Goal: Information Seeking & Learning: Learn about a topic

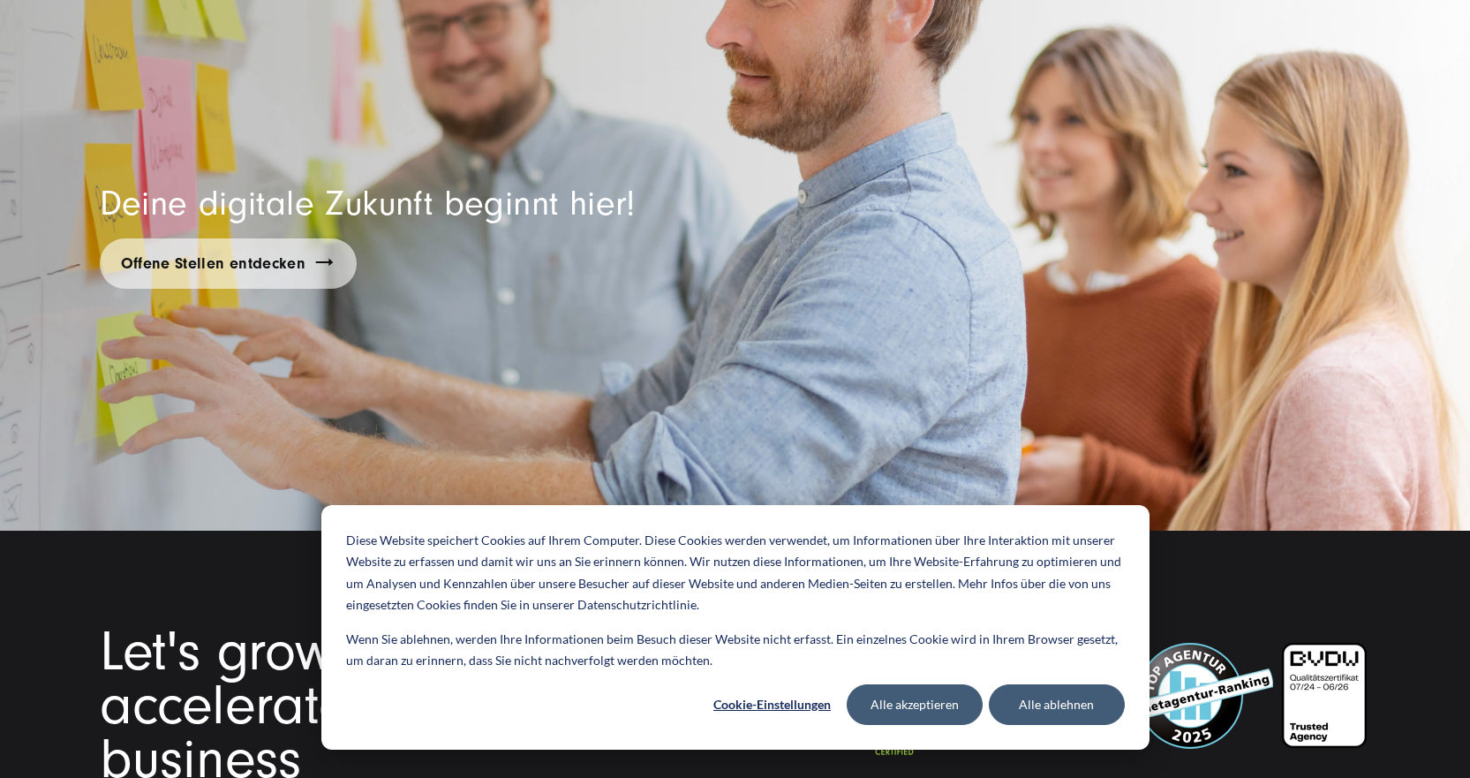
scroll to position [13651, 0]
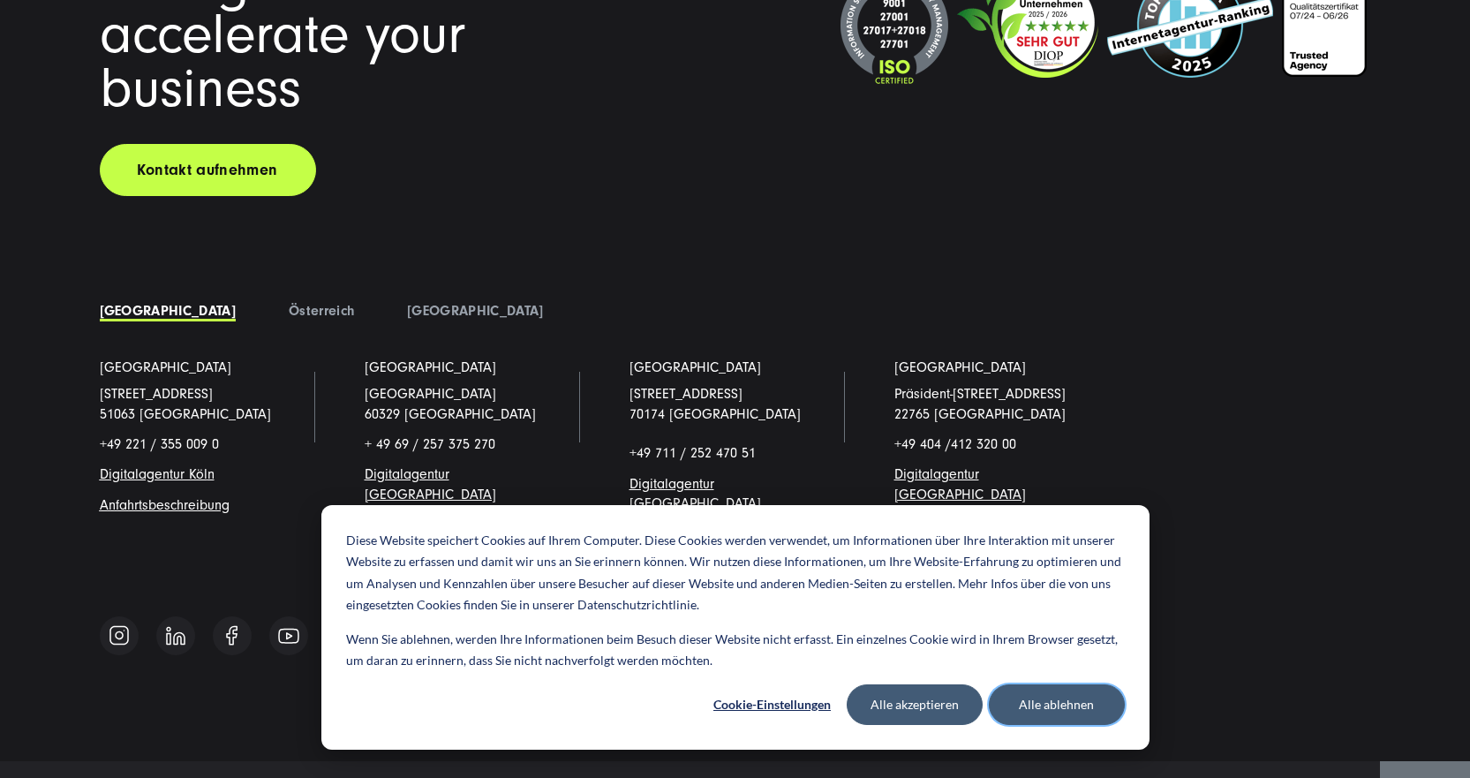
click at [1025, 708] on button "Alle ablehnen" at bounding box center [1057, 704] width 136 height 41
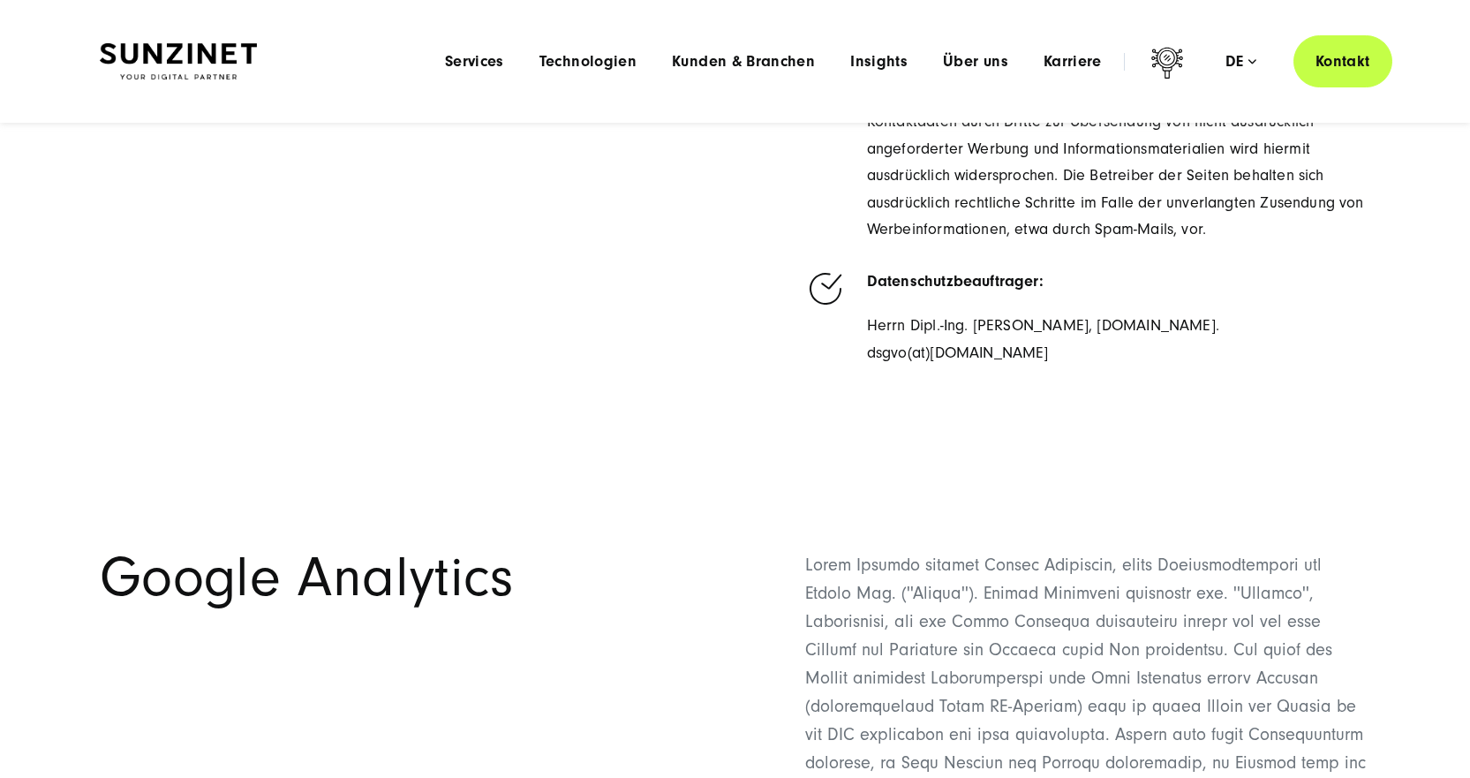
scroll to position [3002, 0]
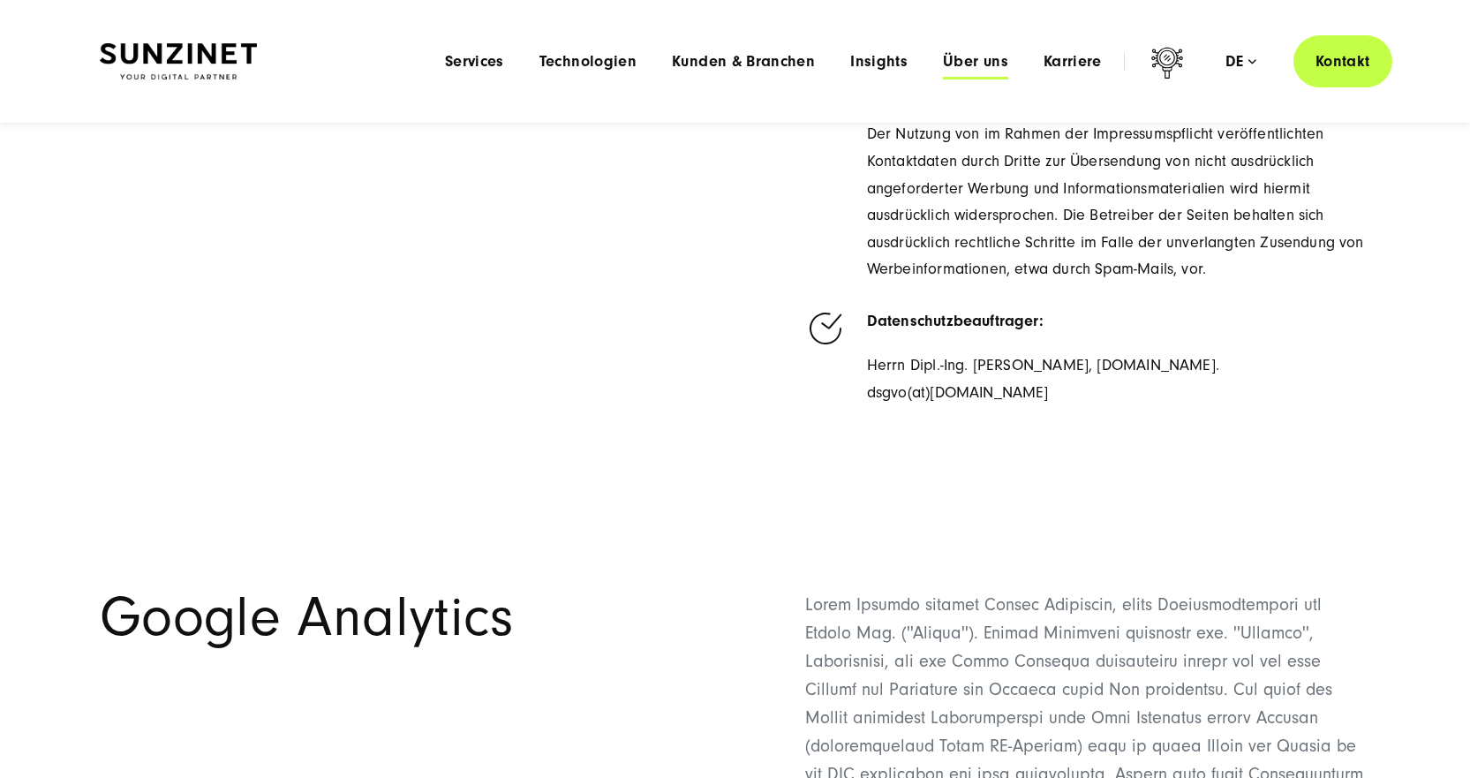
click at [954, 65] on span "Über uns" at bounding box center [975, 62] width 65 height 18
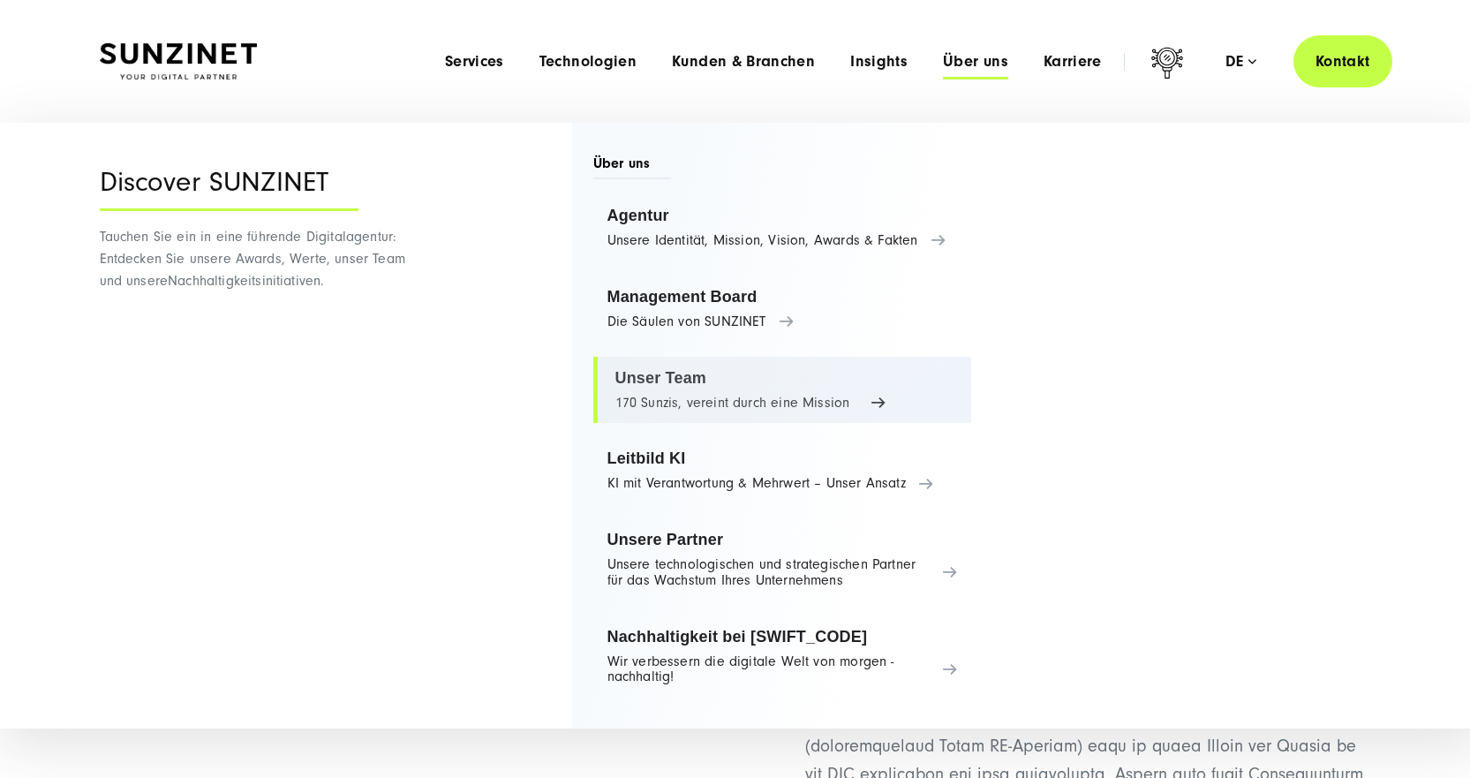
click at [866, 405] on link "Unser Team 170 Sunzis, vereint durch eine Mission" at bounding box center [782, 390] width 379 height 67
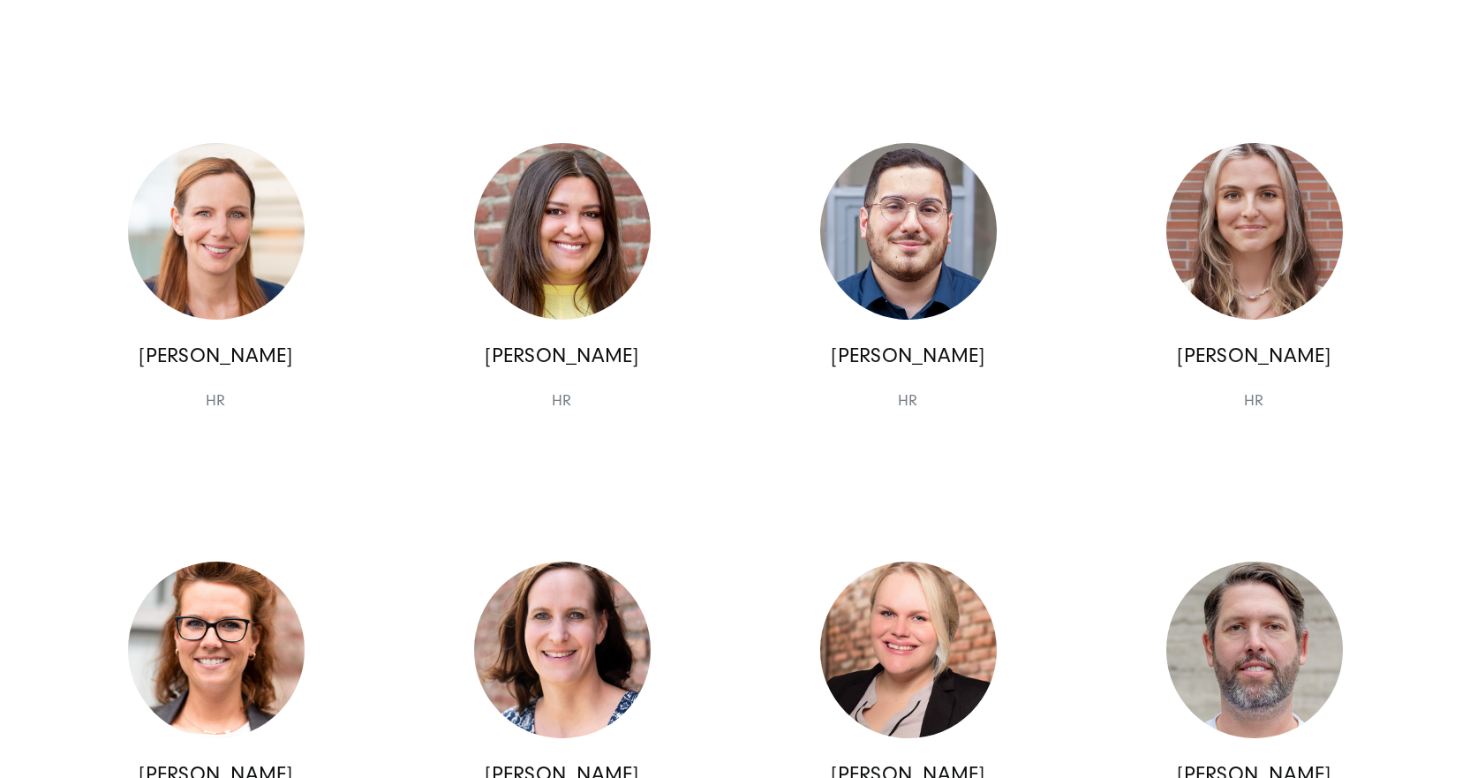
scroll to position [7416, 0]
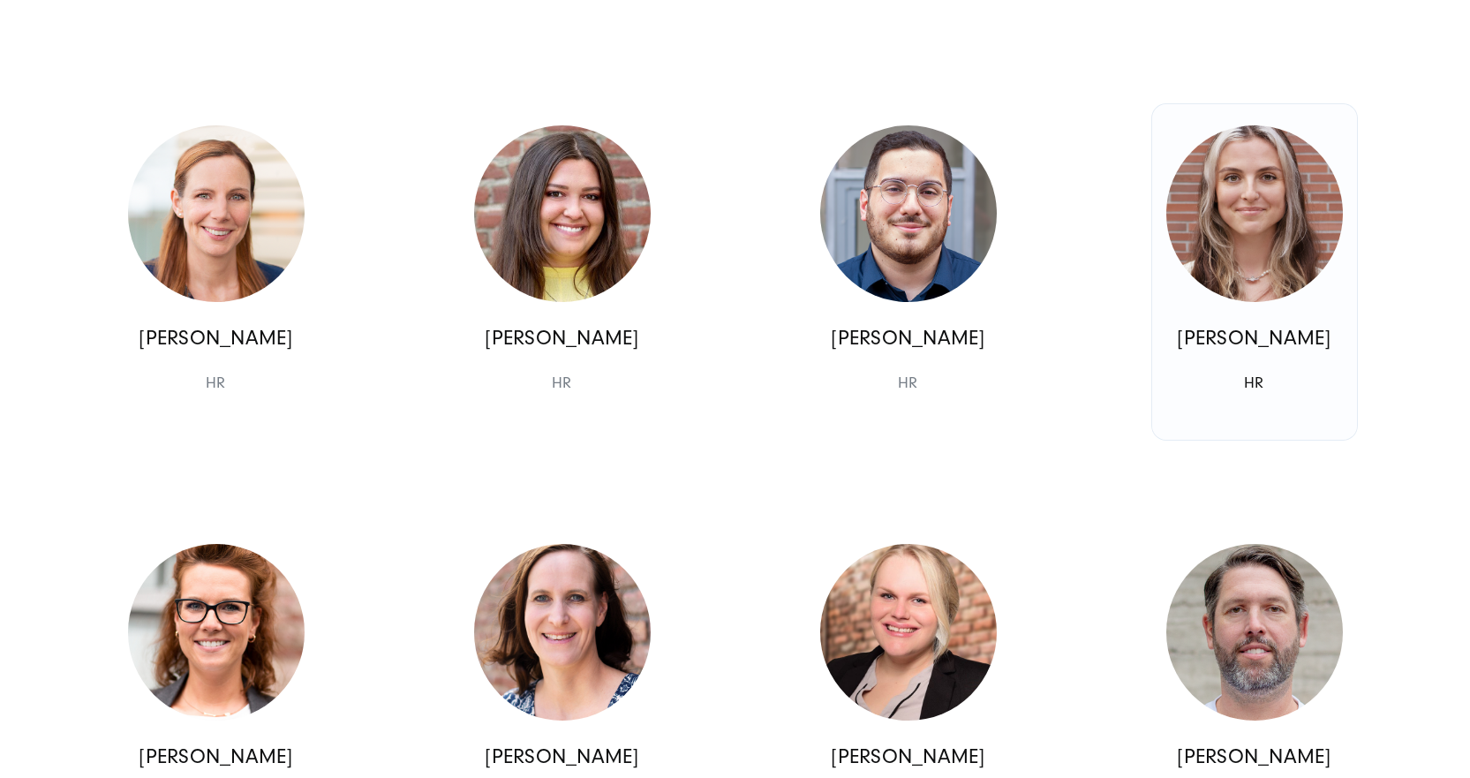
click at [1257, 240] on img at bounding box center [1254, 213] width 177 height 177
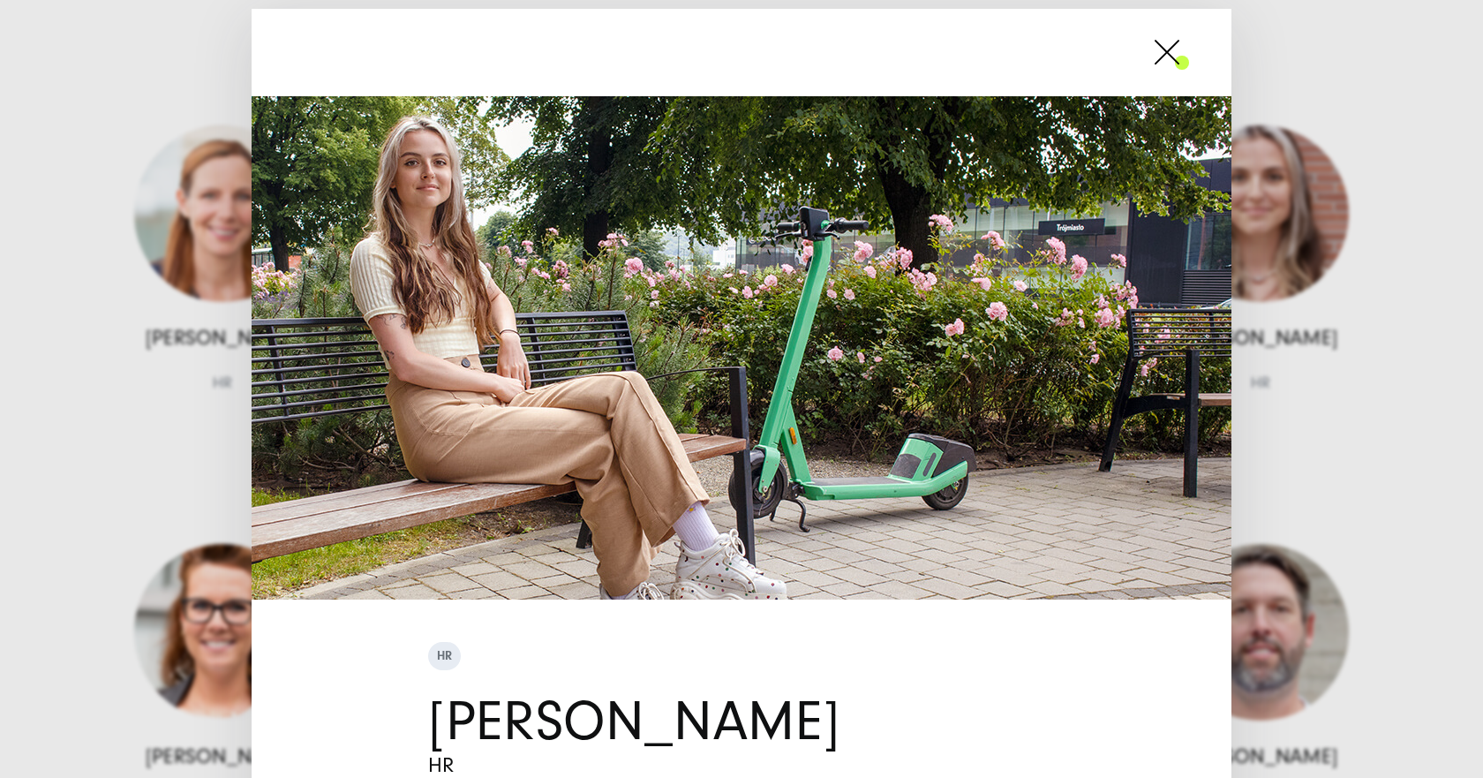
click at [1189, 53] on span at bounding box center [1189, 52] width 0 height 44
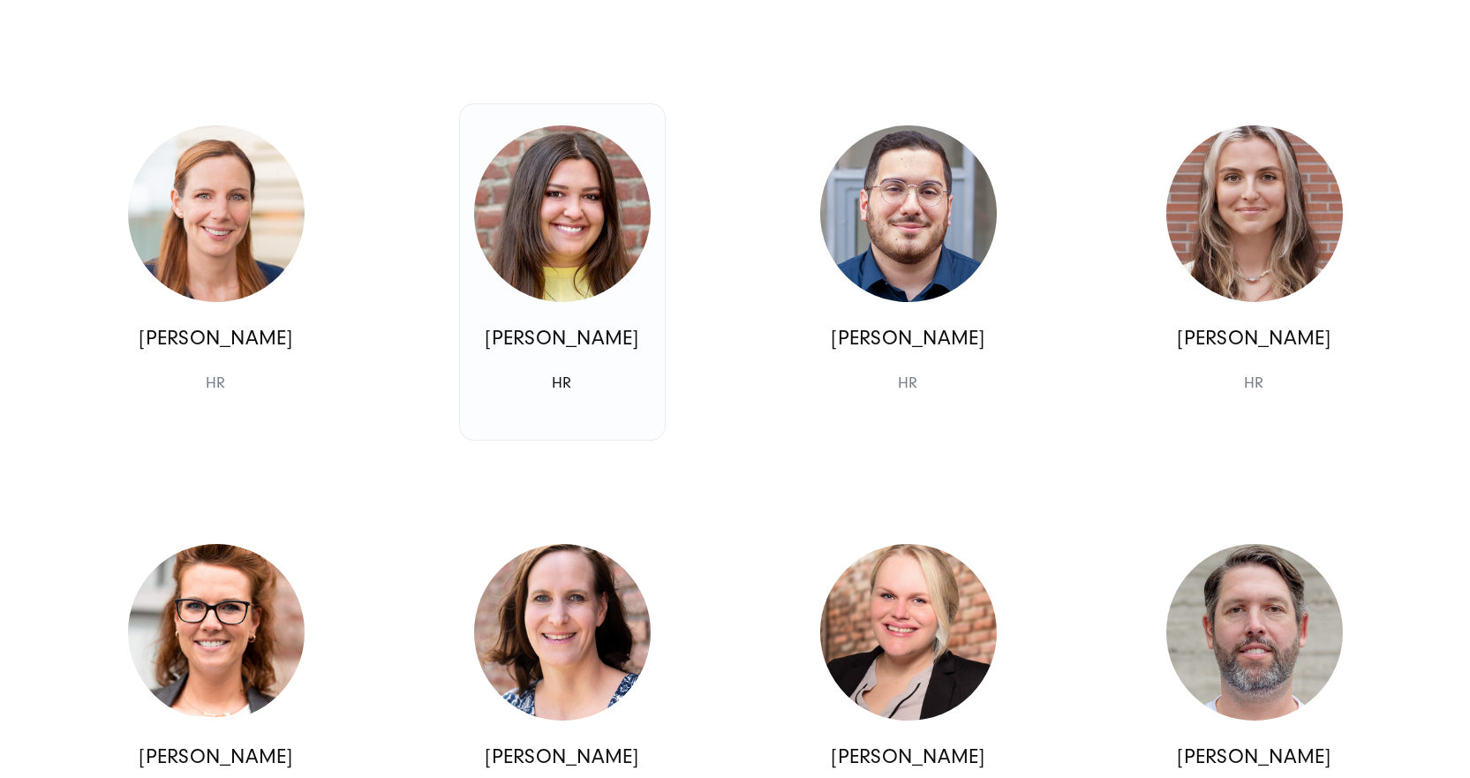
click at [602, 249] on img at bounding box center [562, 213] width 177 height 177
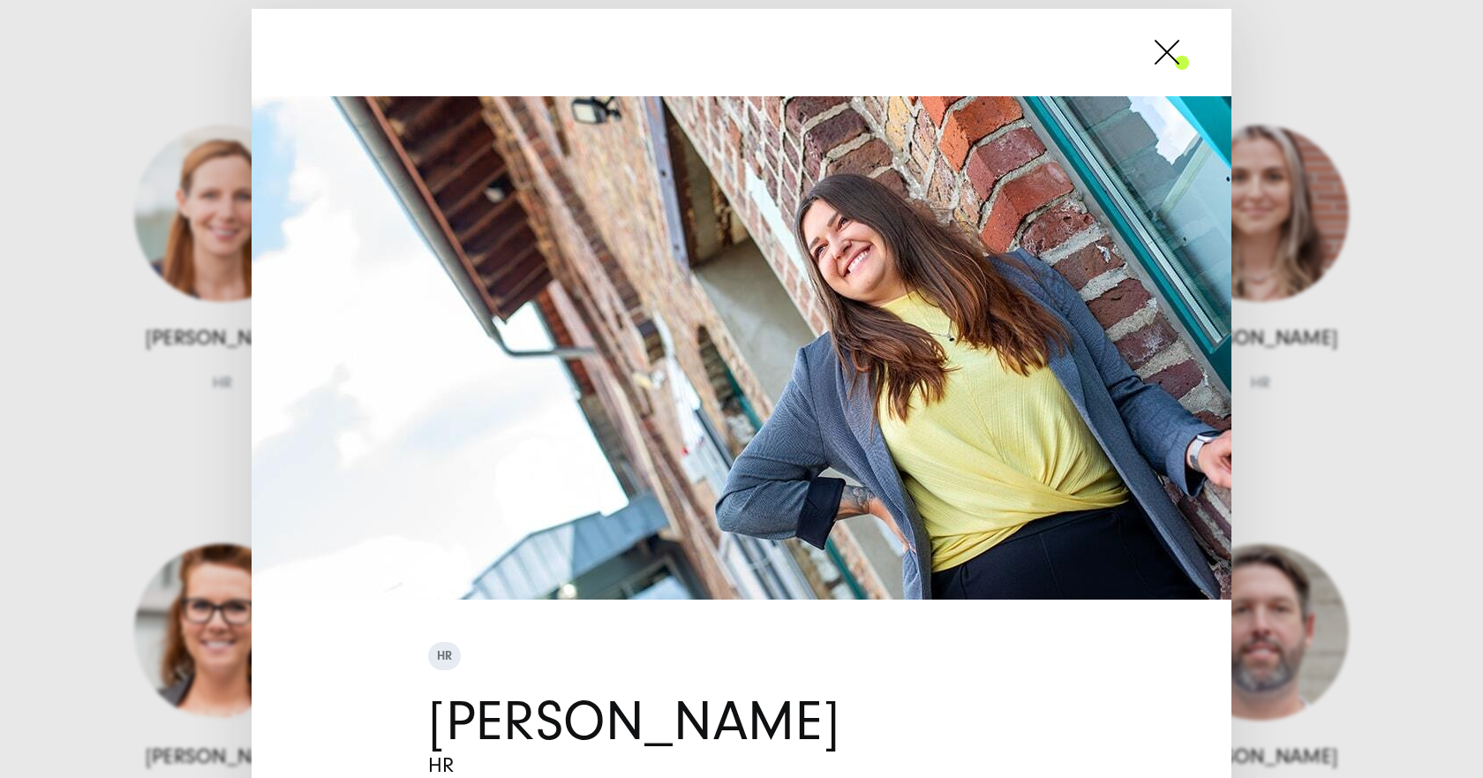
click at [1189, 48] on span at bounding box center [1189, 52] width 0 height 44
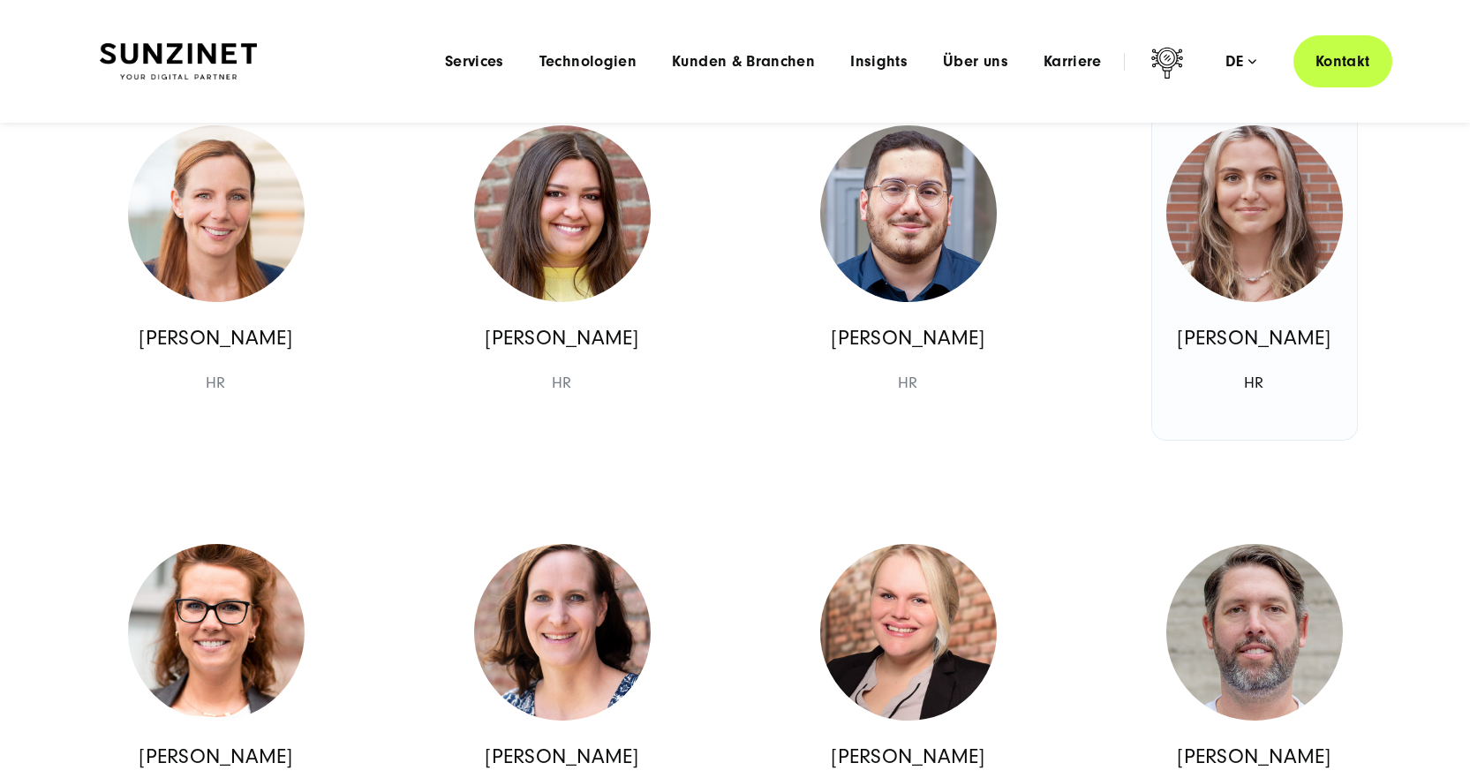
click at [1273, 248] on img at bounding box center [1254, 213] width 177 height 177
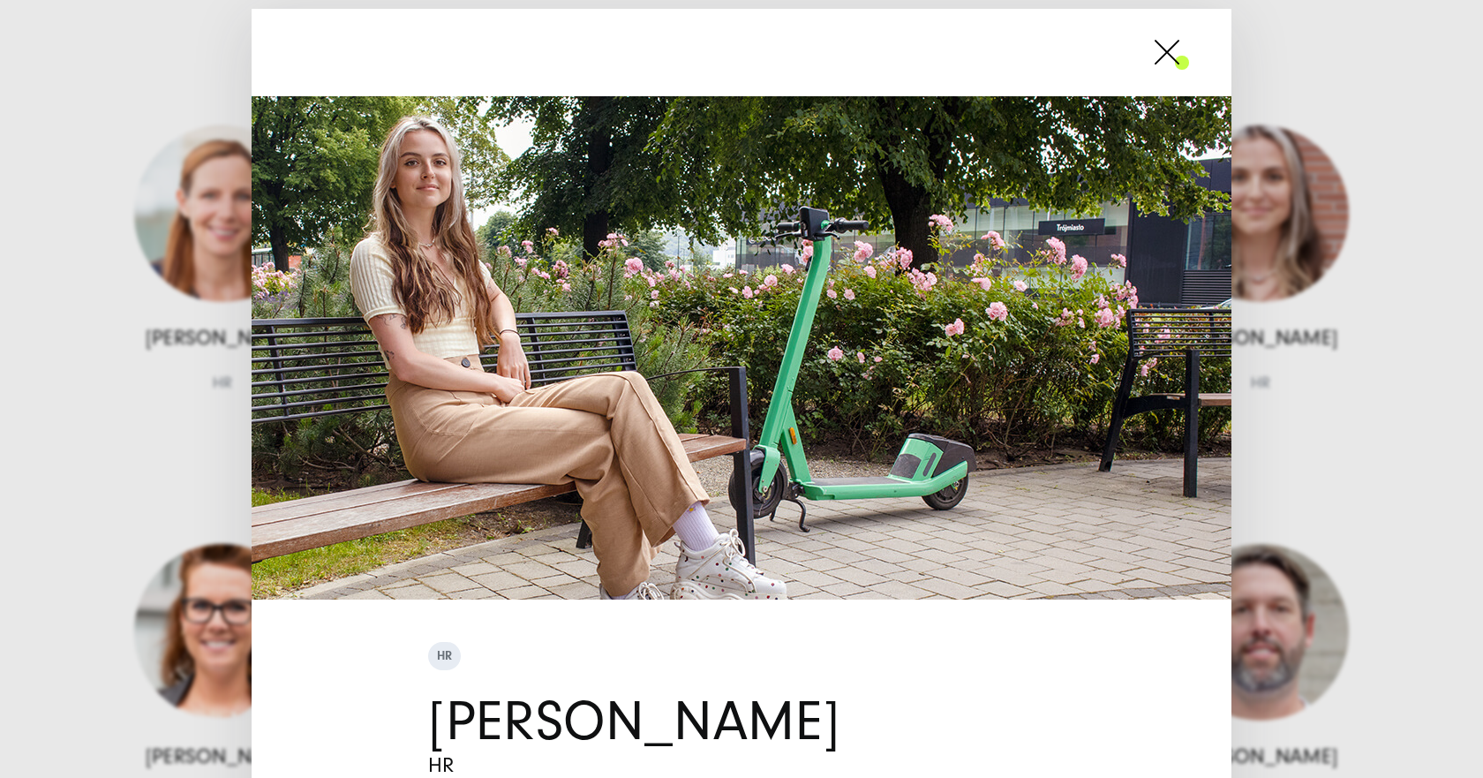
click at [1189, 48] on span at bounding box center [1189, 52] width 0 height 44
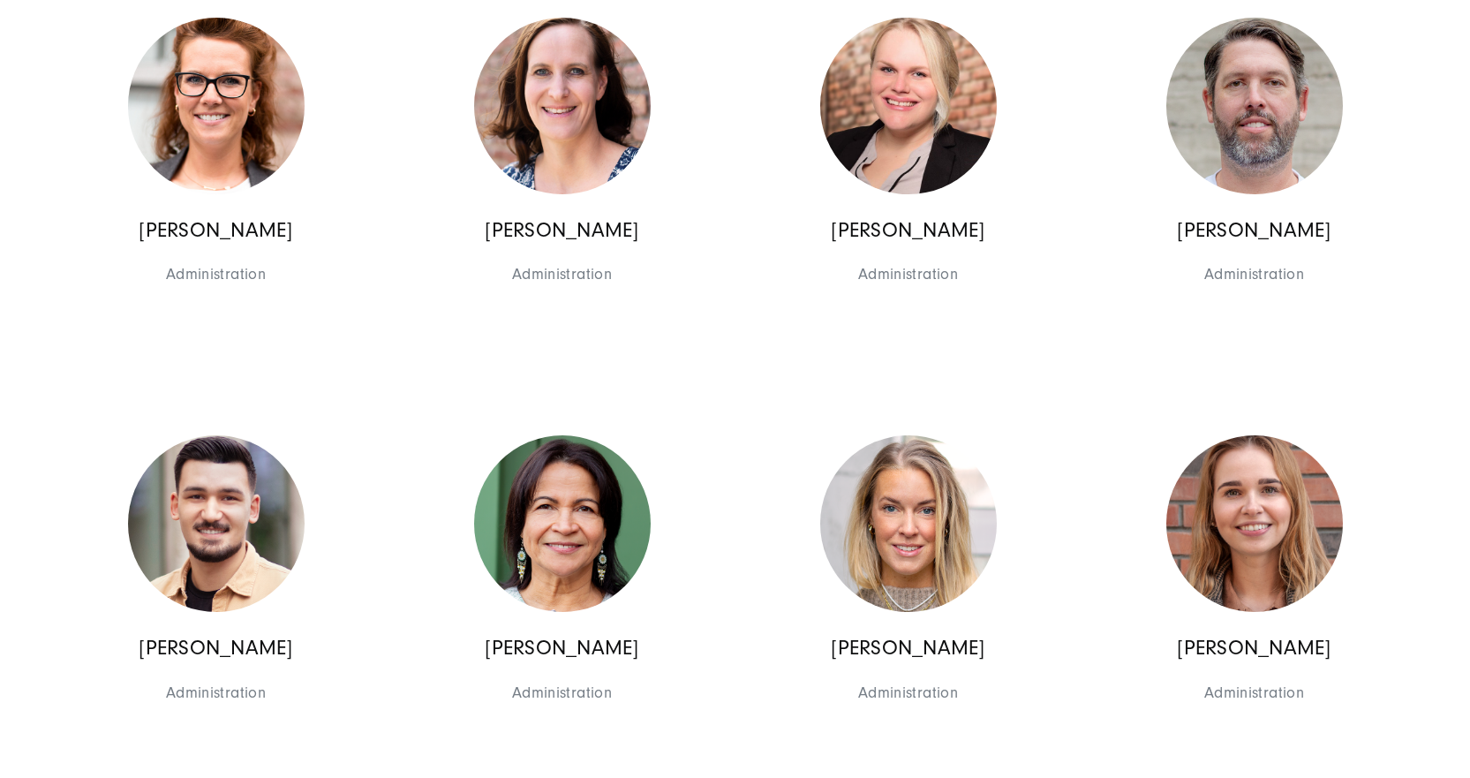
scroll to position [8123, 0]
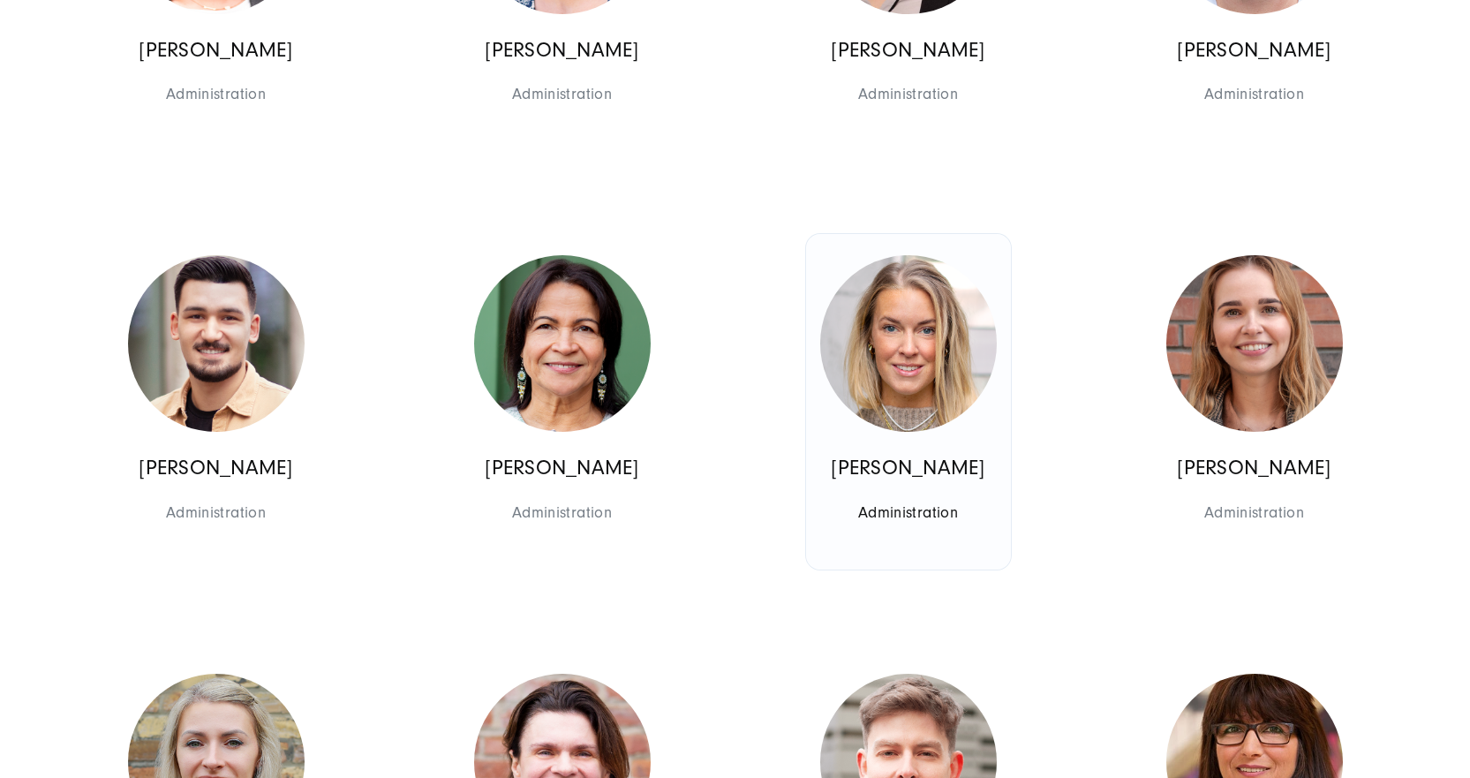
click at [914, 432] on img at bounding box center [908, 343] width 177 height 177
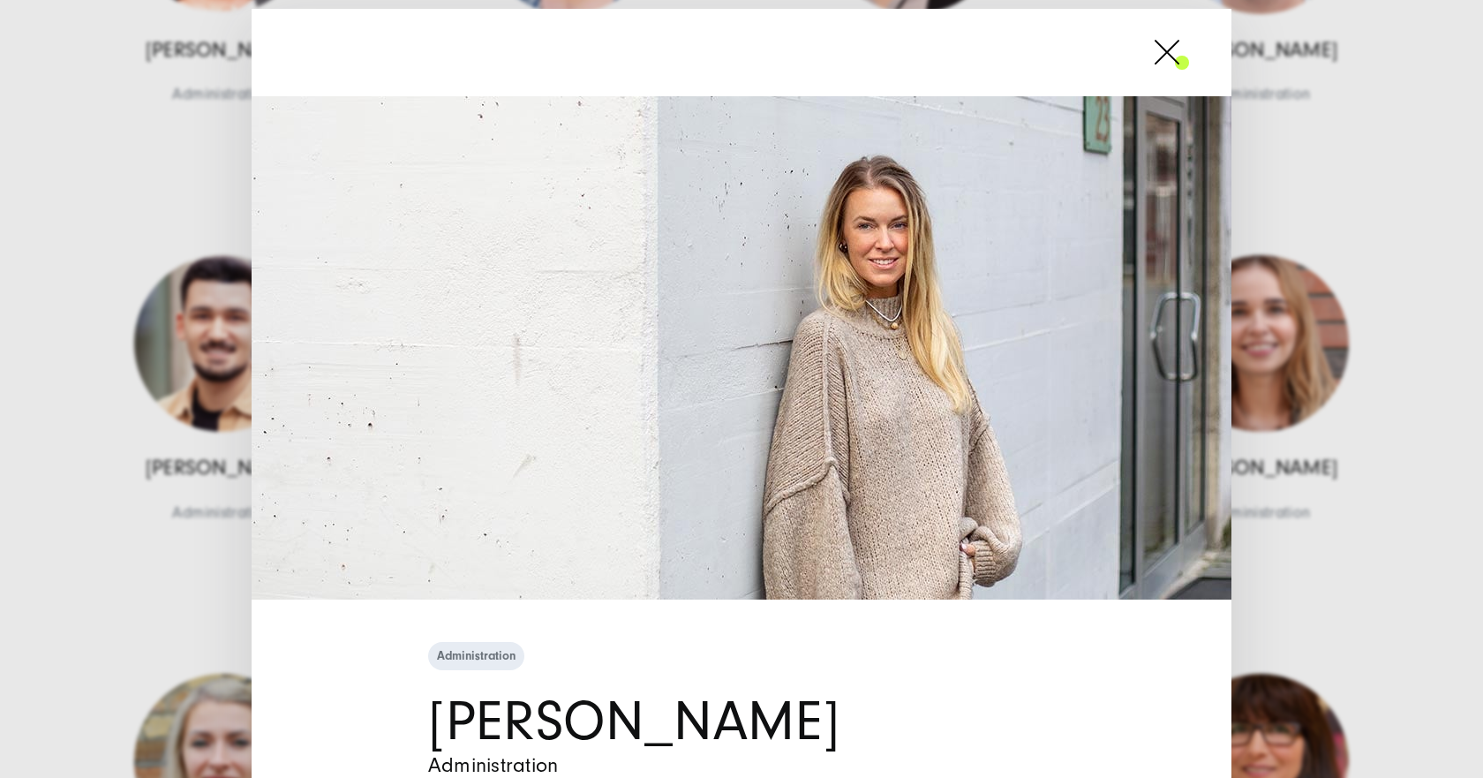
click at [1189, 64] on span at bounding box center [1189, 52] width 0 height 44
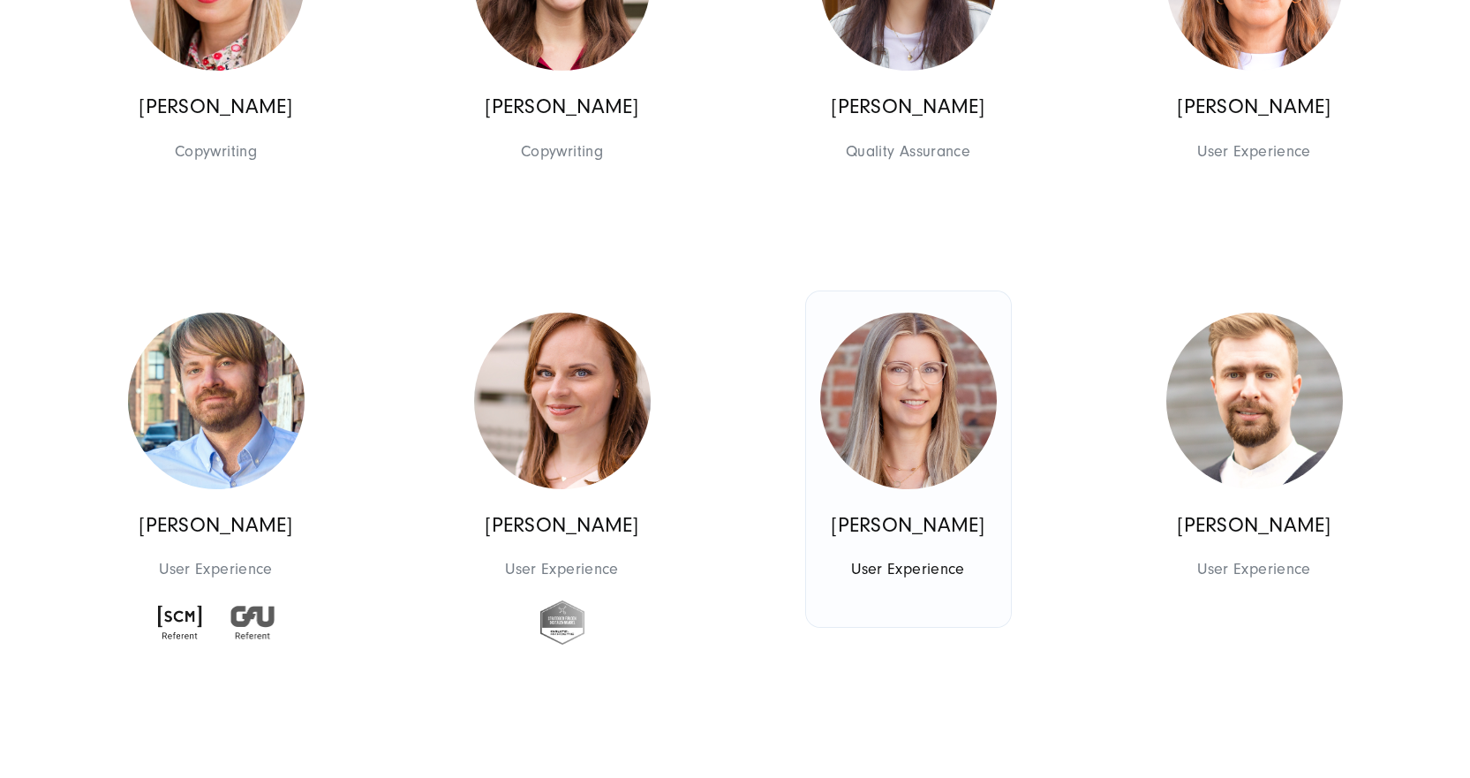
scroll to position [10065, 0]
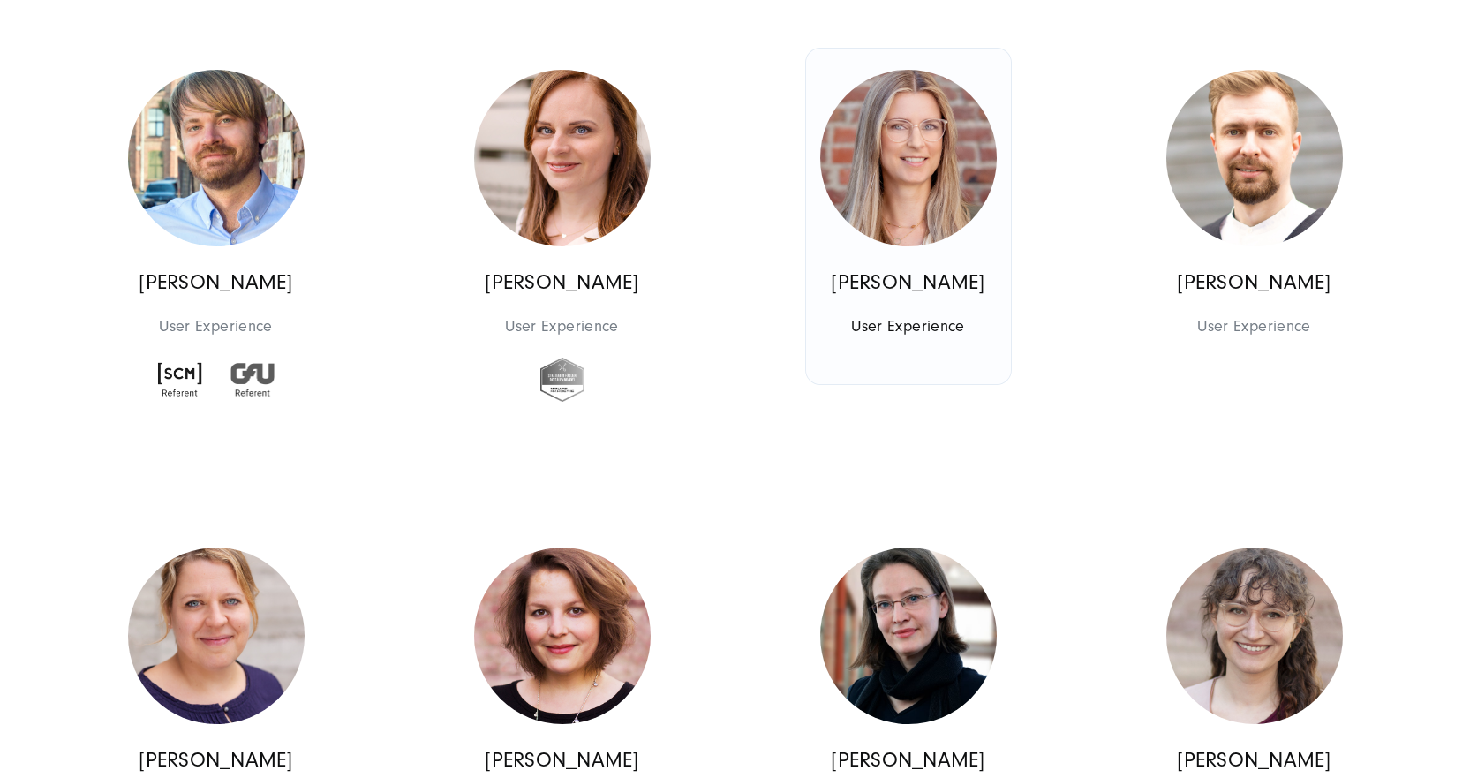
click at [916, 296] on p "Sandra Skroblies" at bounding box center [908, 283] width 177 height 26
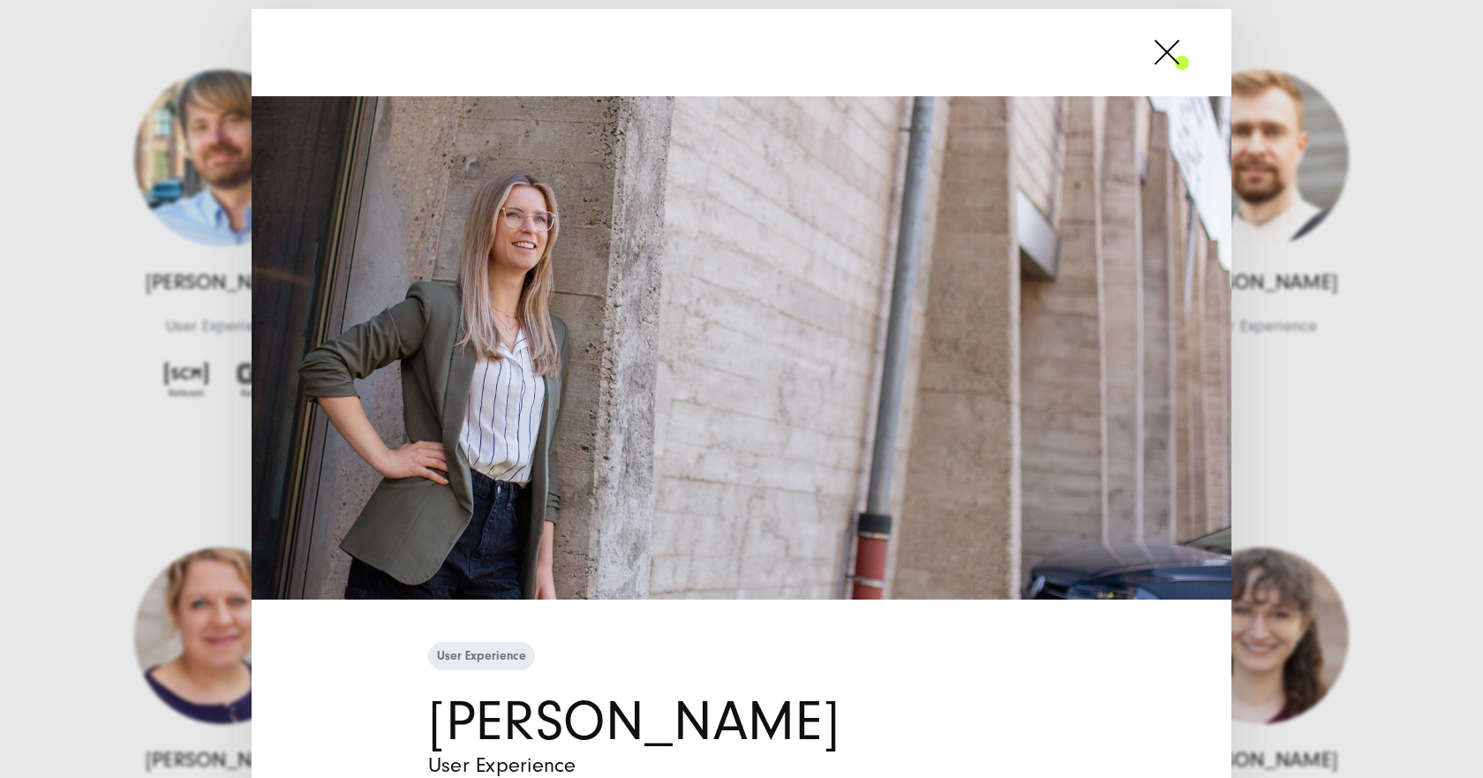
click at [1189, 49] on span at bounding box center [1189, 52] width 0 height 44
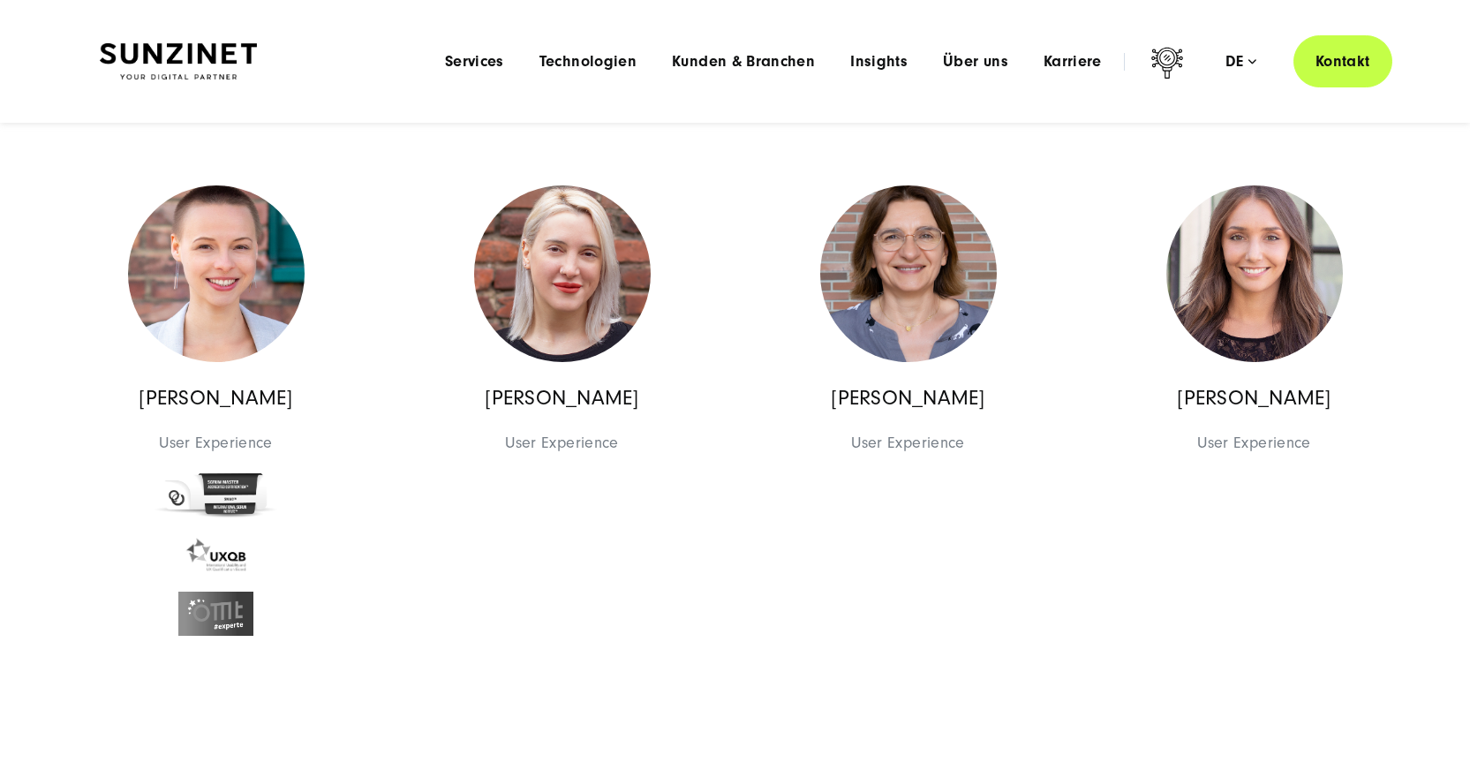
scroll to position [10948, 0]
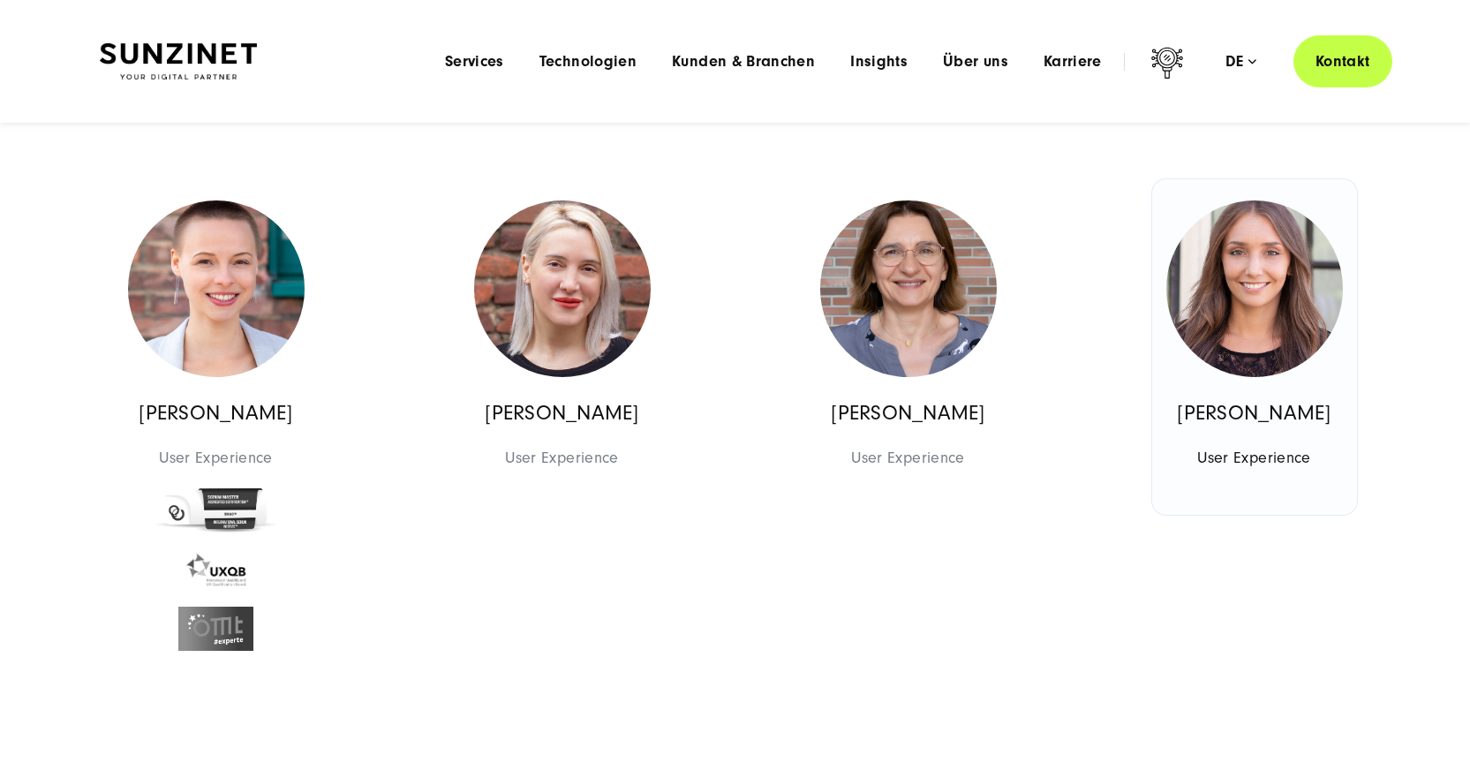
click at [1205, 326] on img at bounding box center [1254, 288] width 177 height 177
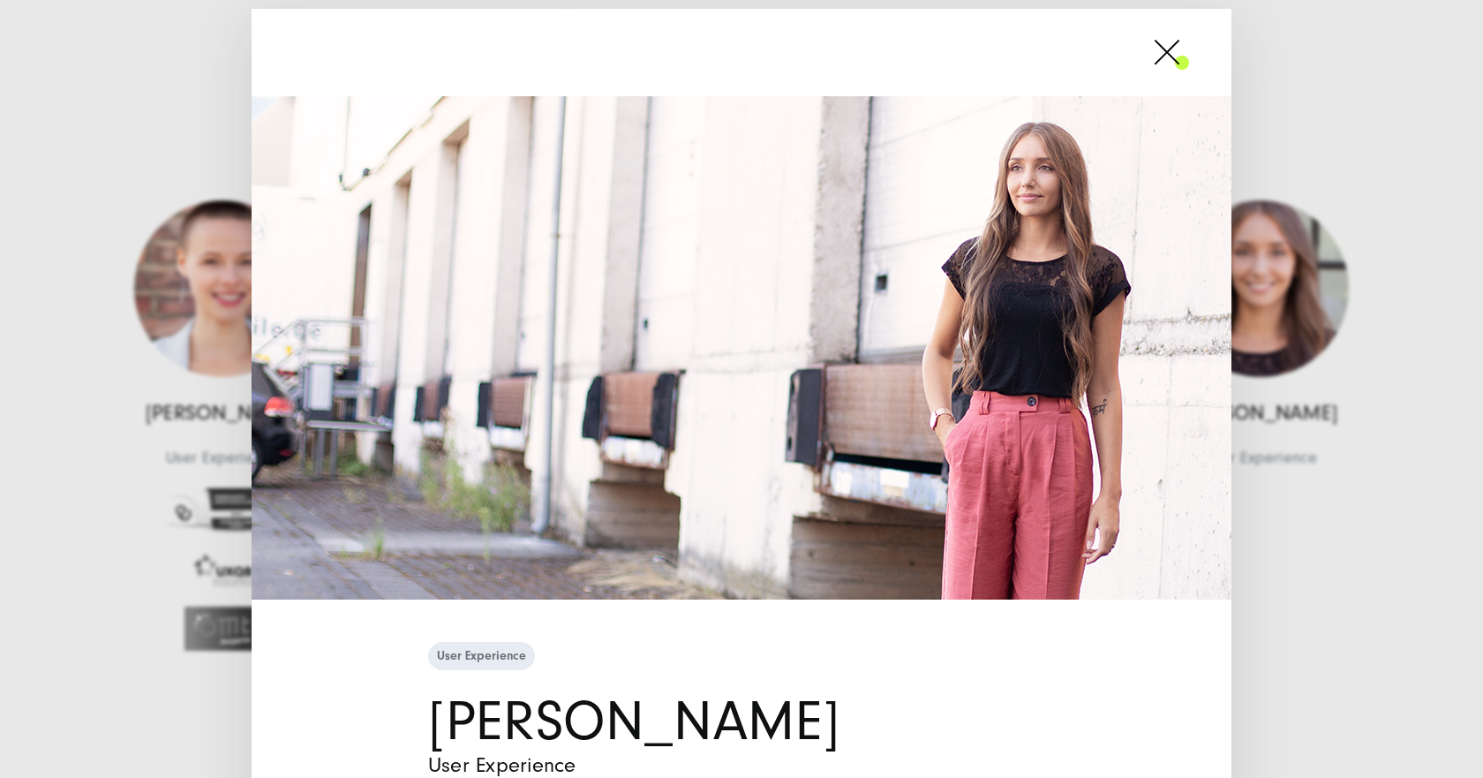
click at [1189, 63] on span at bounding box center [1189, 52] width 0 height 44
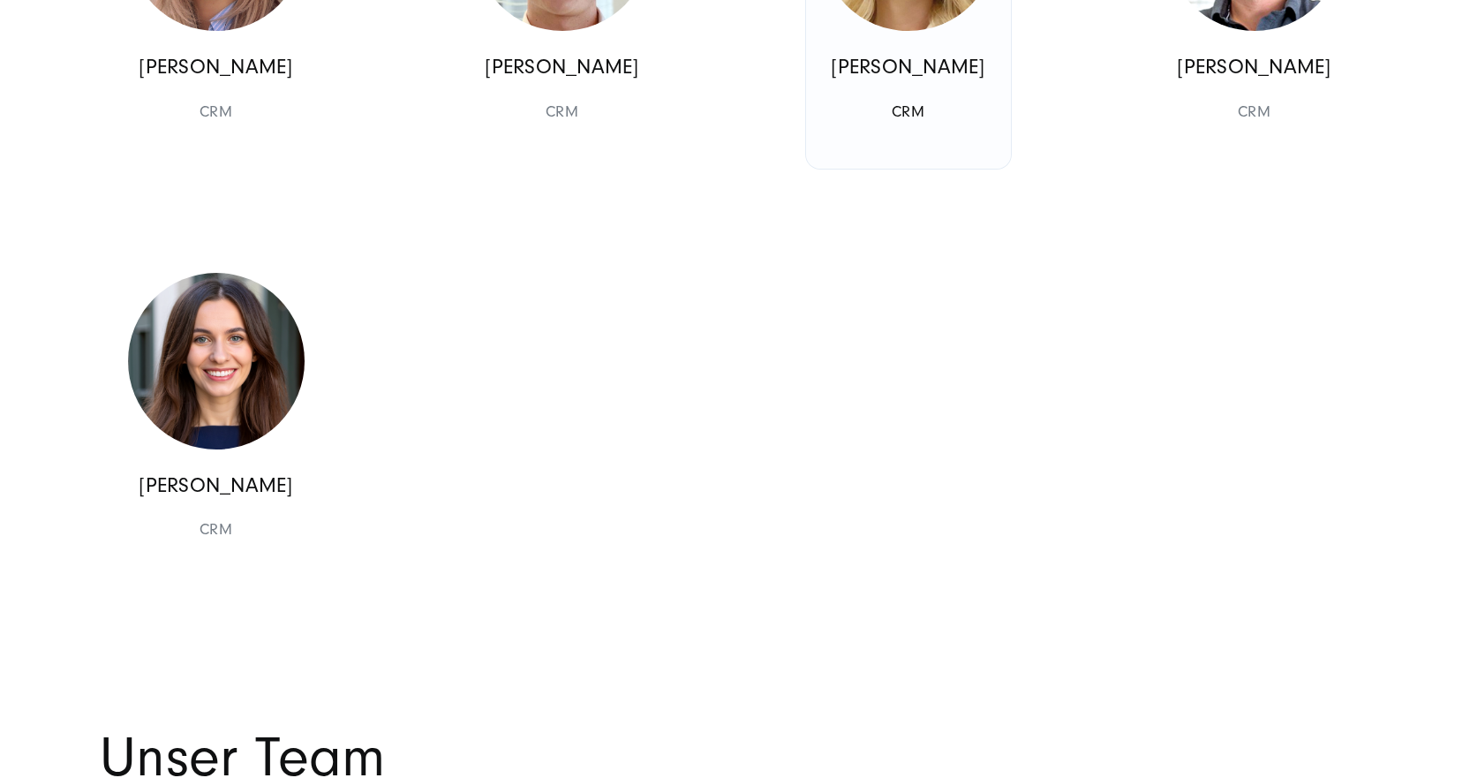
scroll to position [16687, 0]
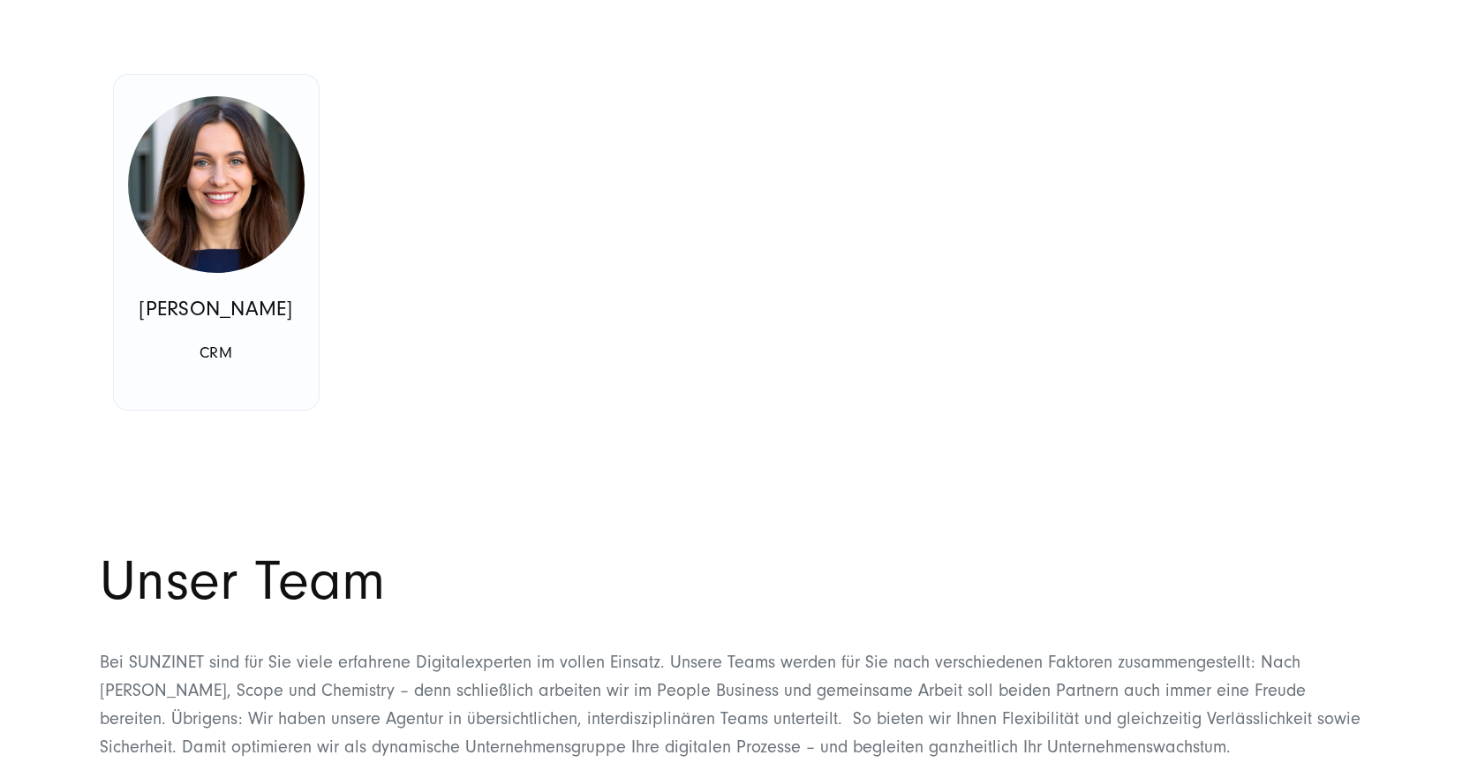
click at [247, 273] on img at bounding box center [216, 184] width 177 height 177
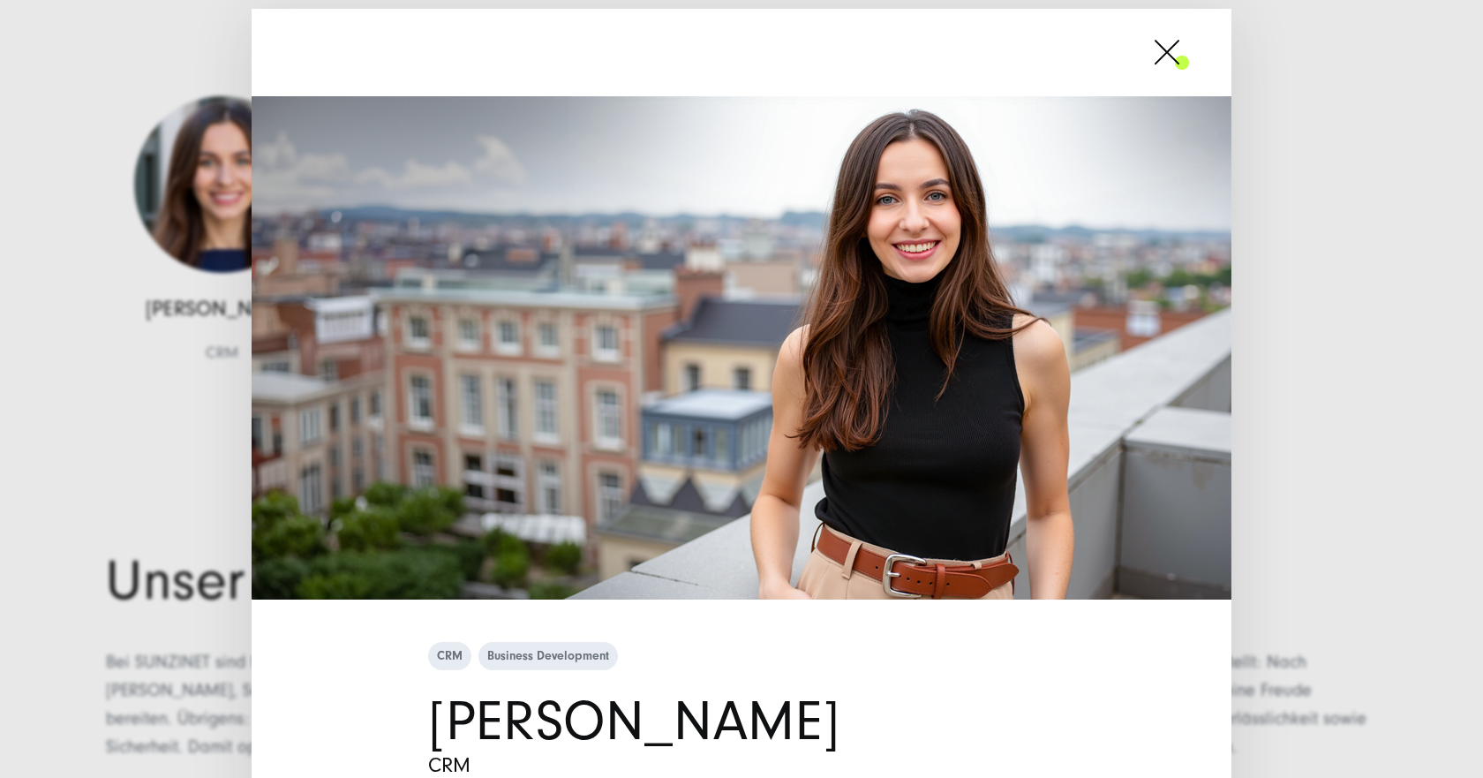
click at [1189, 41] on span at bounding box center [1189, 52] width 0 height 44
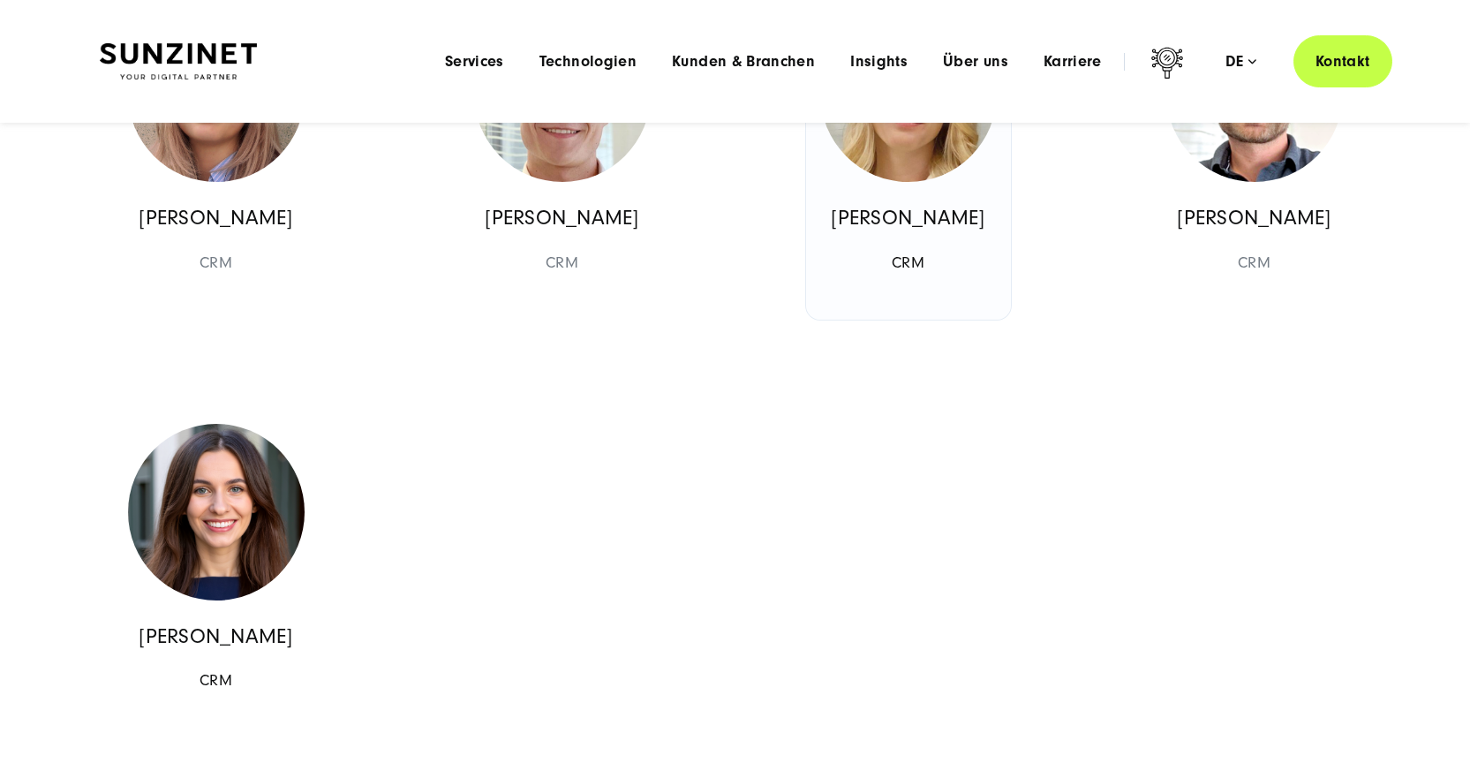
scroll to position [16245, 0]
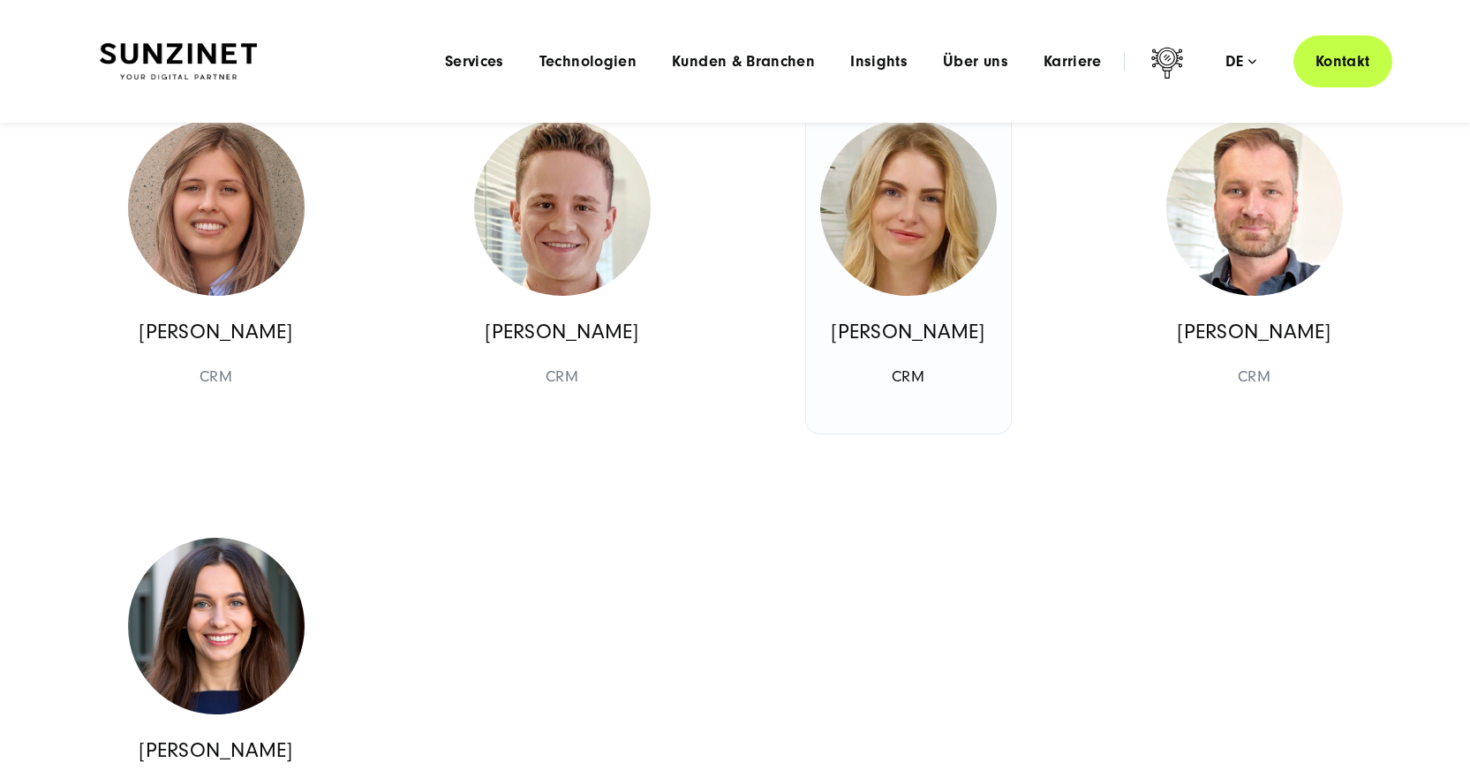
click at [919, 296] on img at bounding box center [908, 207] width 177 height 177
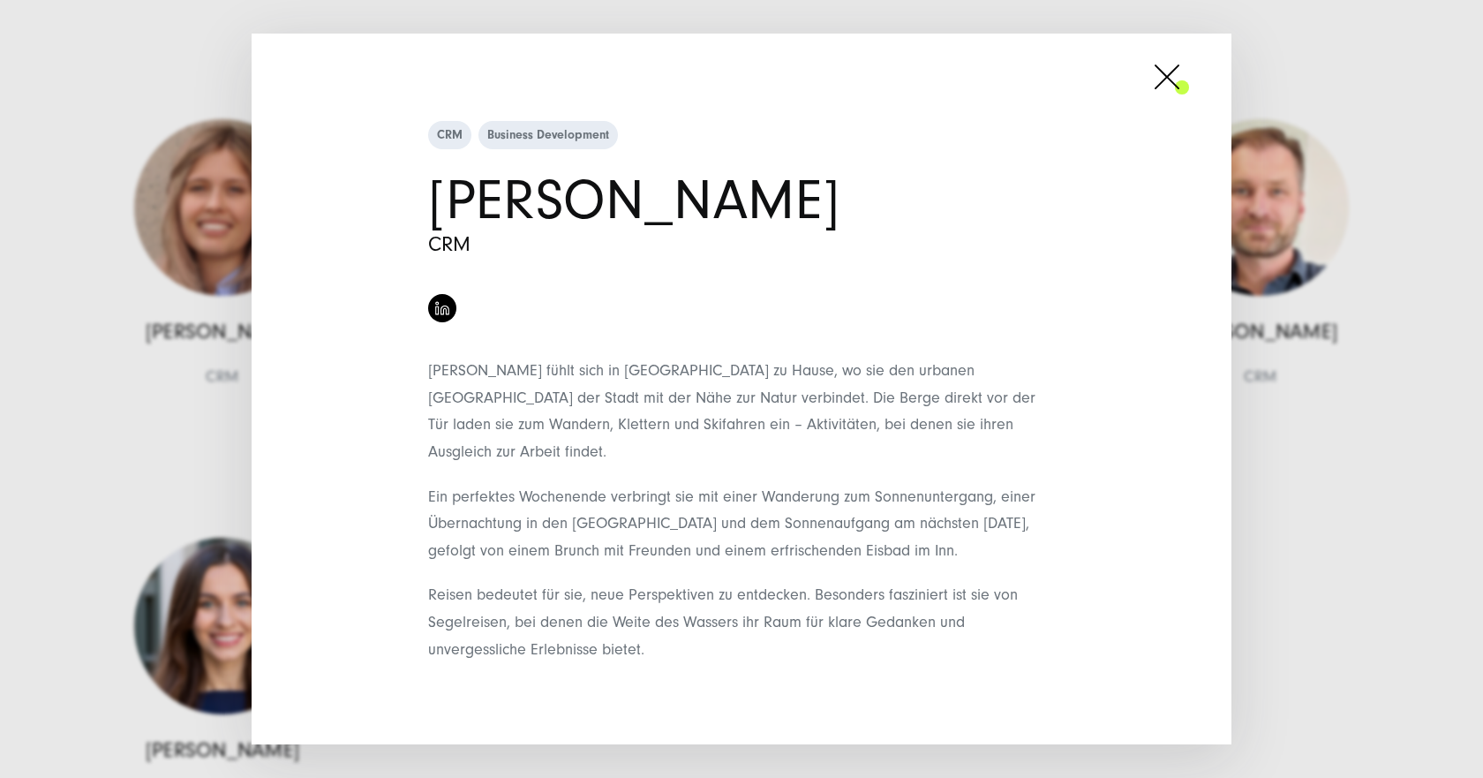
click at [1189, 99] on span at bounding box center [1189, 77] width 0 height 44
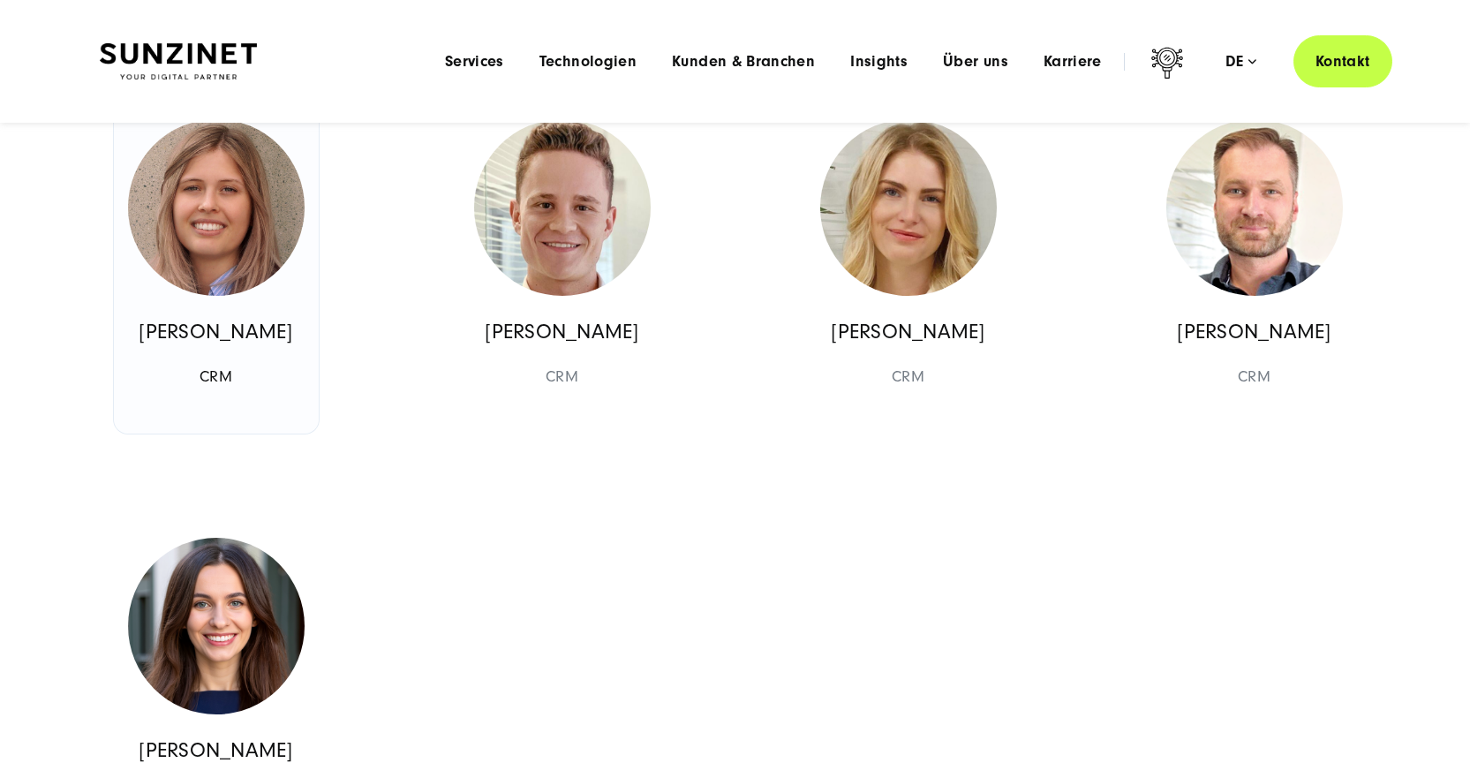
click at [239, 296] on img at bounding box center [216, 207] width 177 height 177
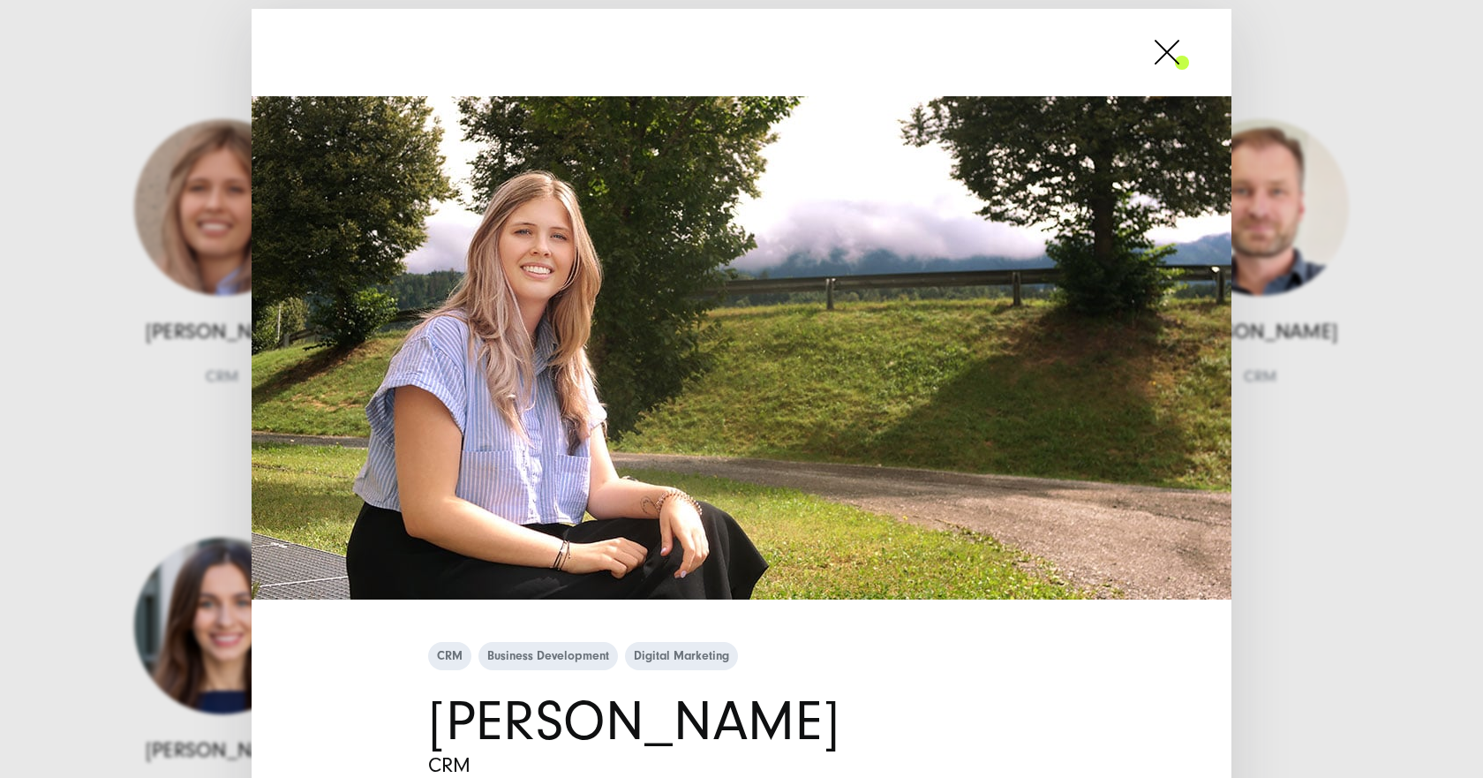
click at [1189, 55] on span at bounding box center [1189, 52] width 0 height 44
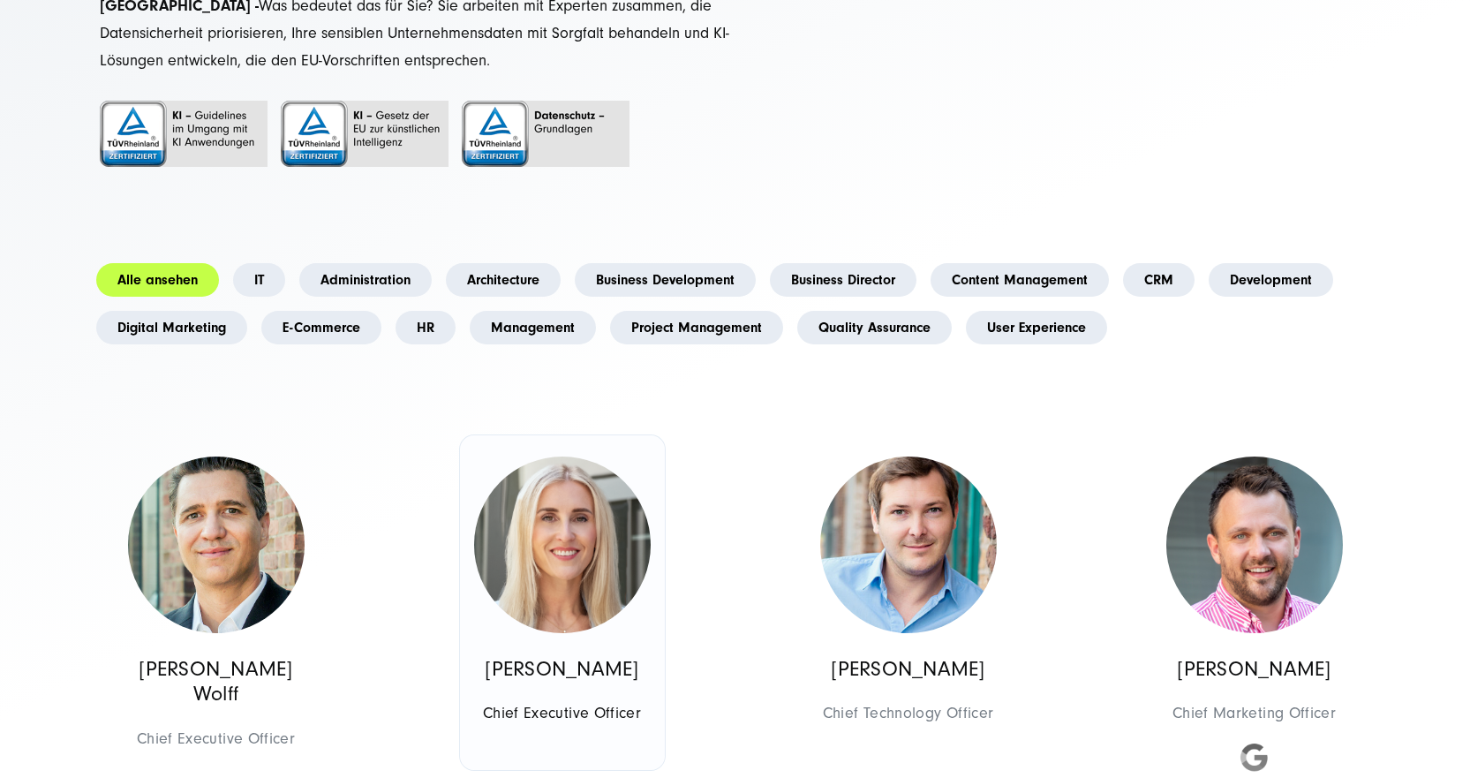
scroll to position [353, 0]
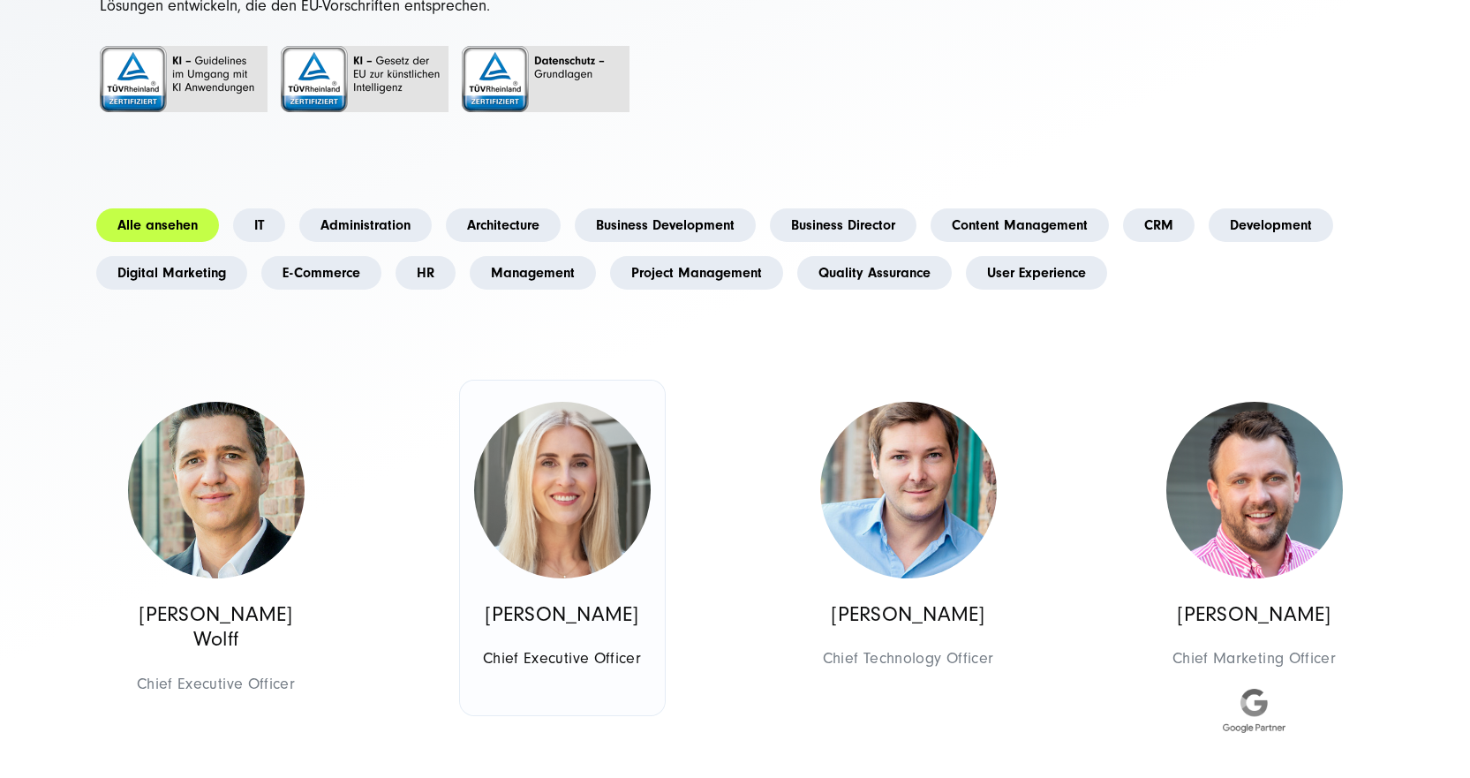
click at [542, 462] on img at bounding box center [562, 490] width 177 height 177
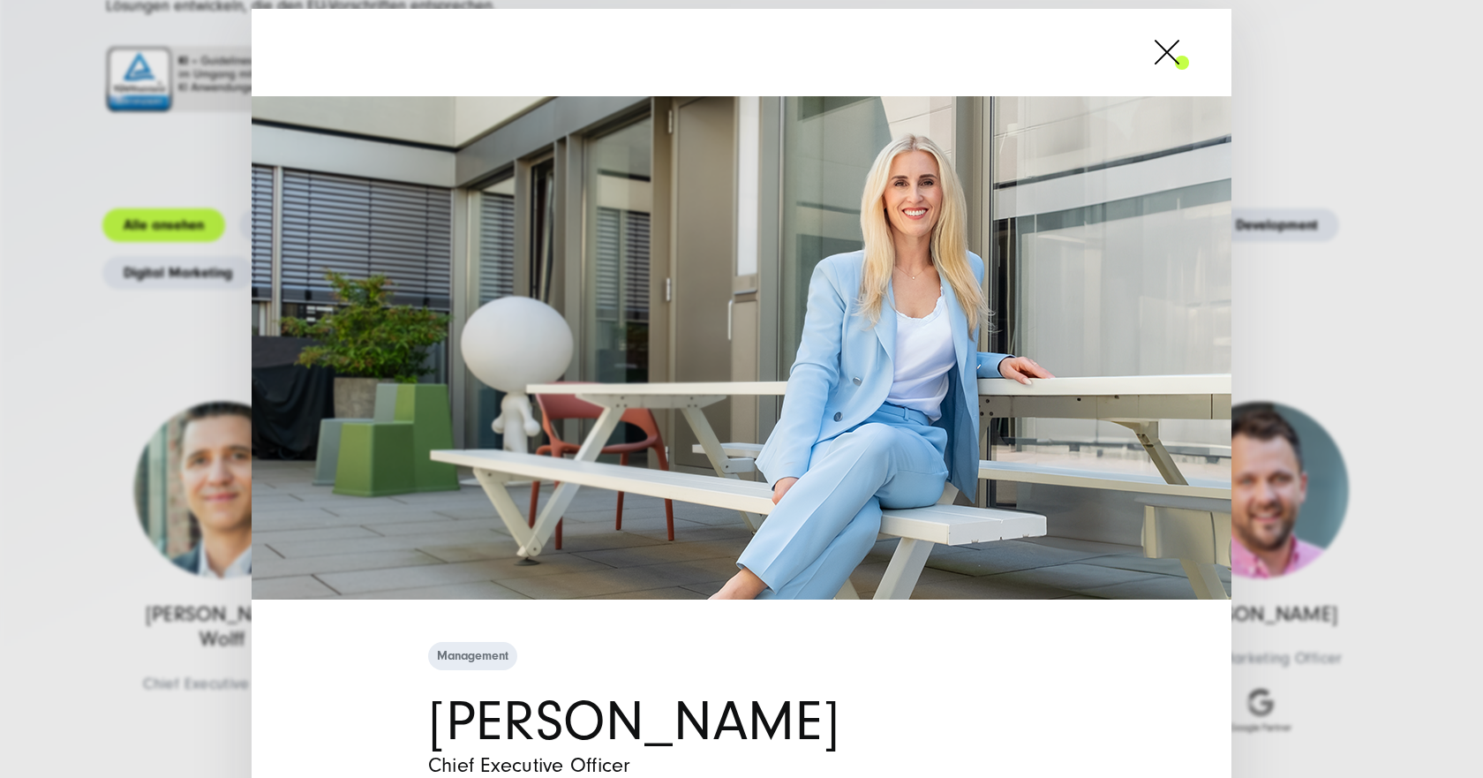
click at [1189, 49] on span at bounding box center [1189, 52] width 0 height 44
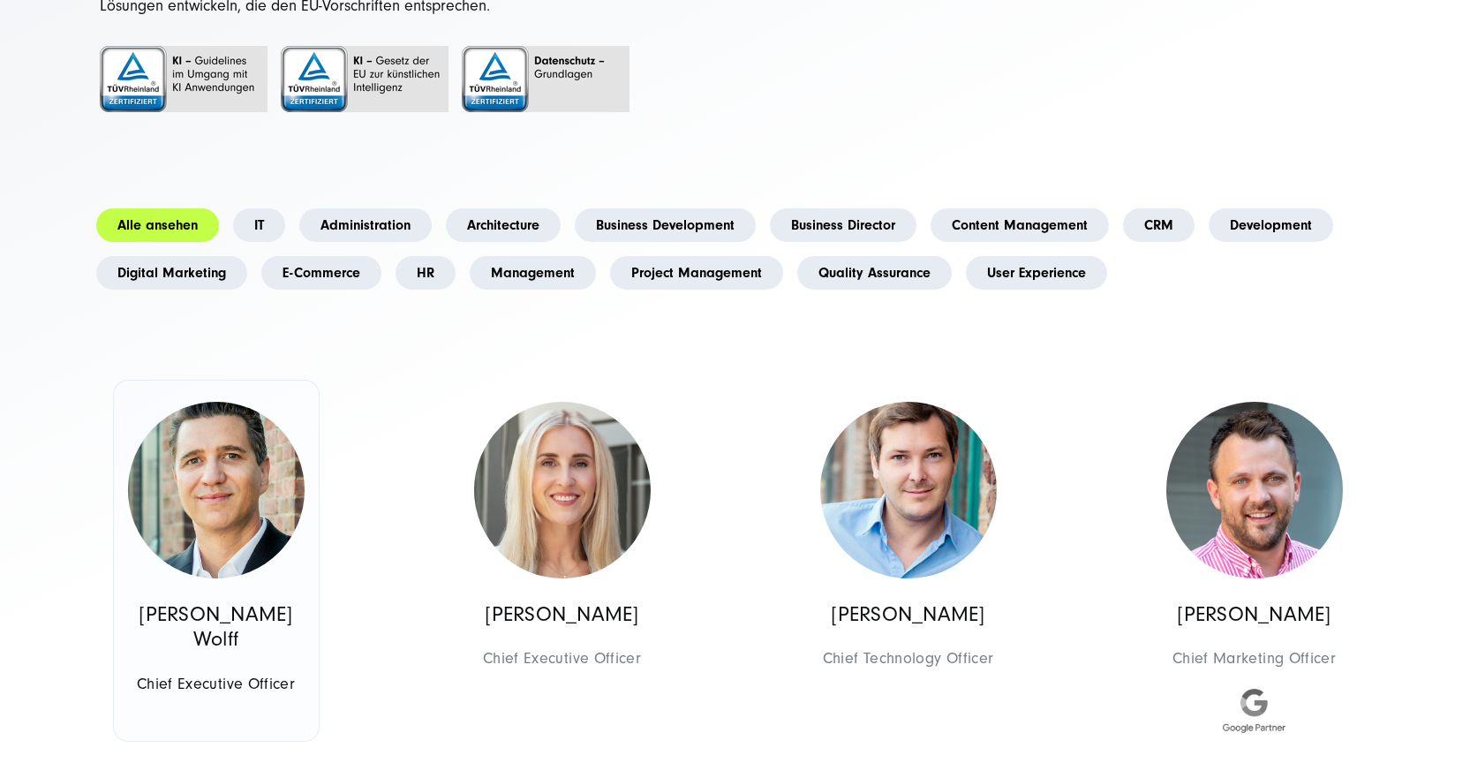
click at [170, 504] on img at bounding box center [216, 490] width 177 height 177
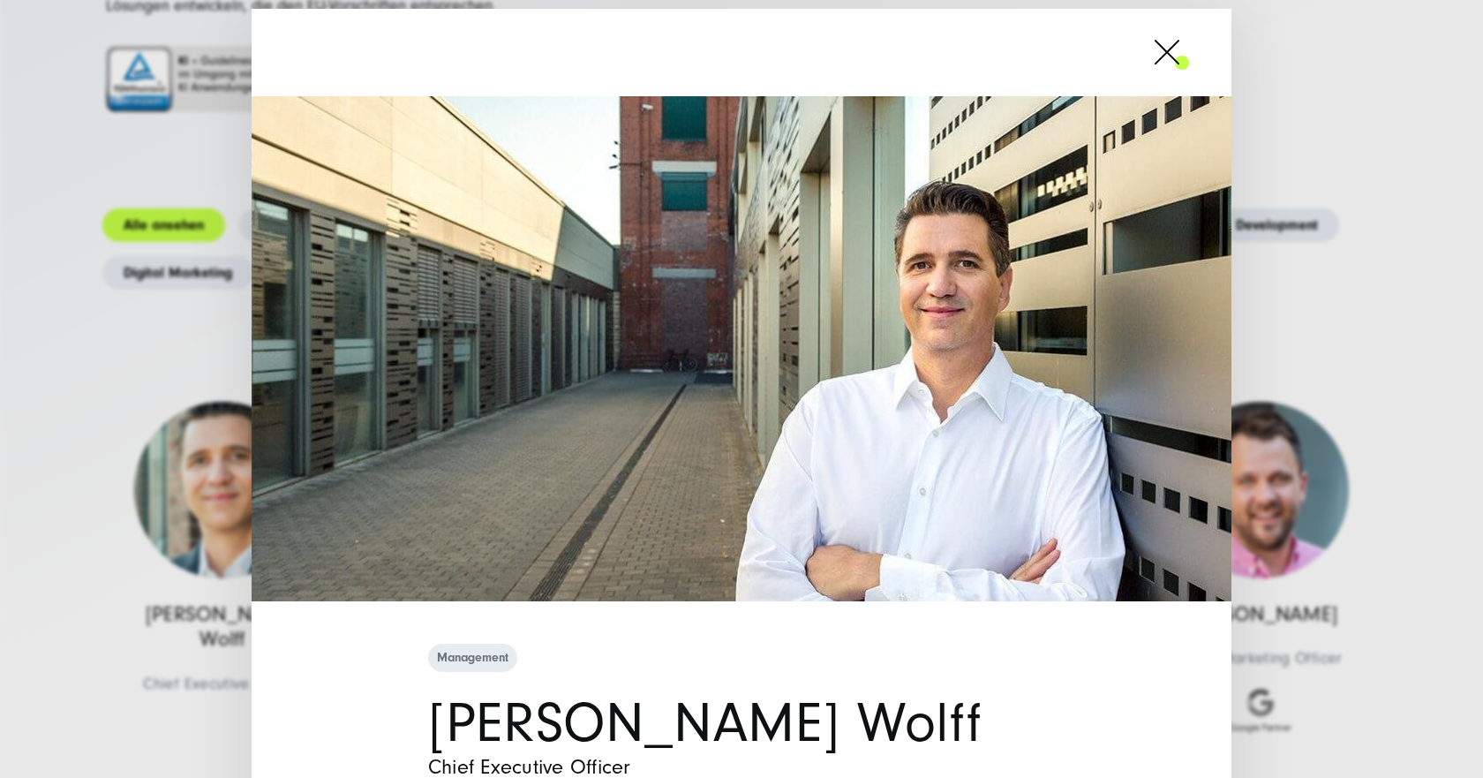
click at [1189, 46] on span at bounding box center [1189, 52] width 0 height 44
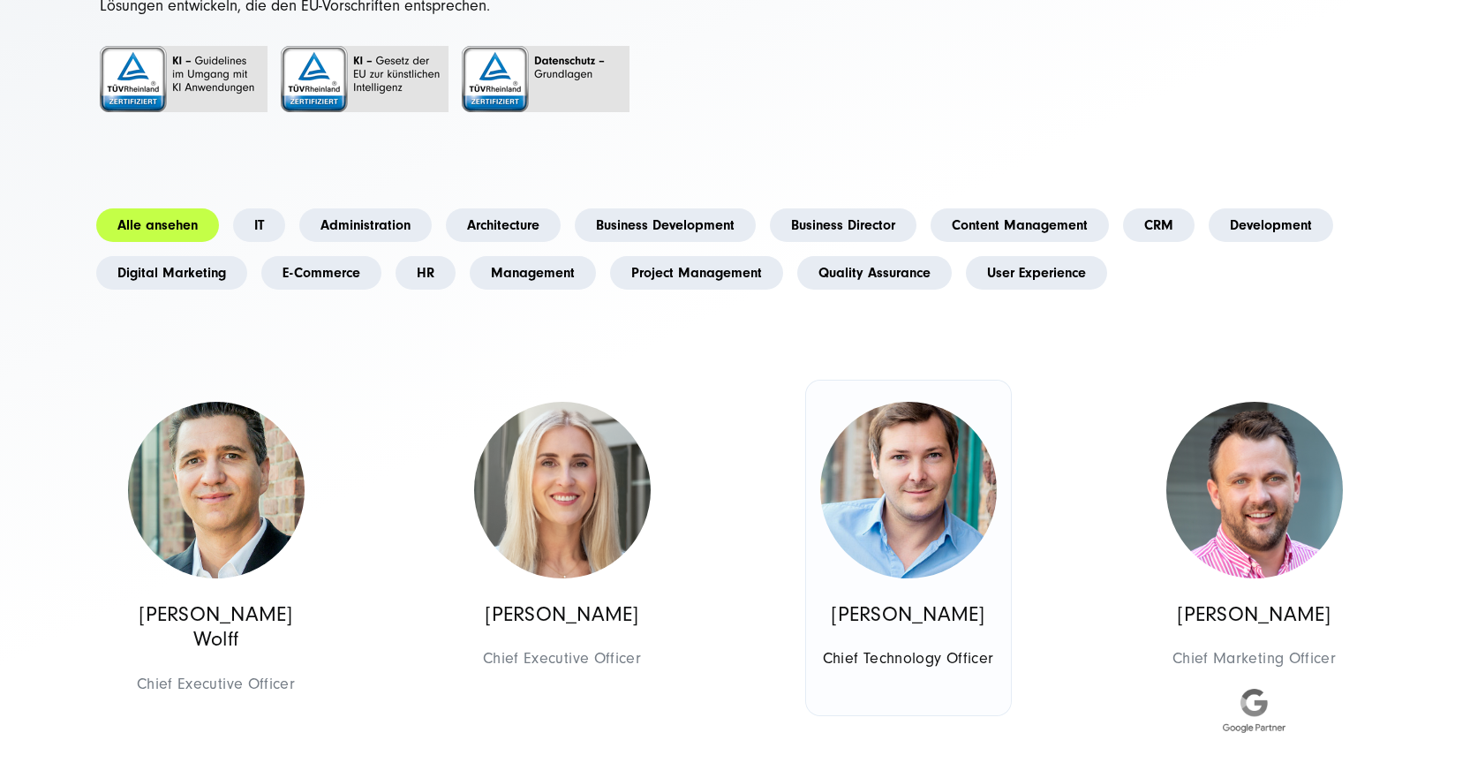
click at [923, 530] on img at bounding box center [908, 490] width 177 height 177
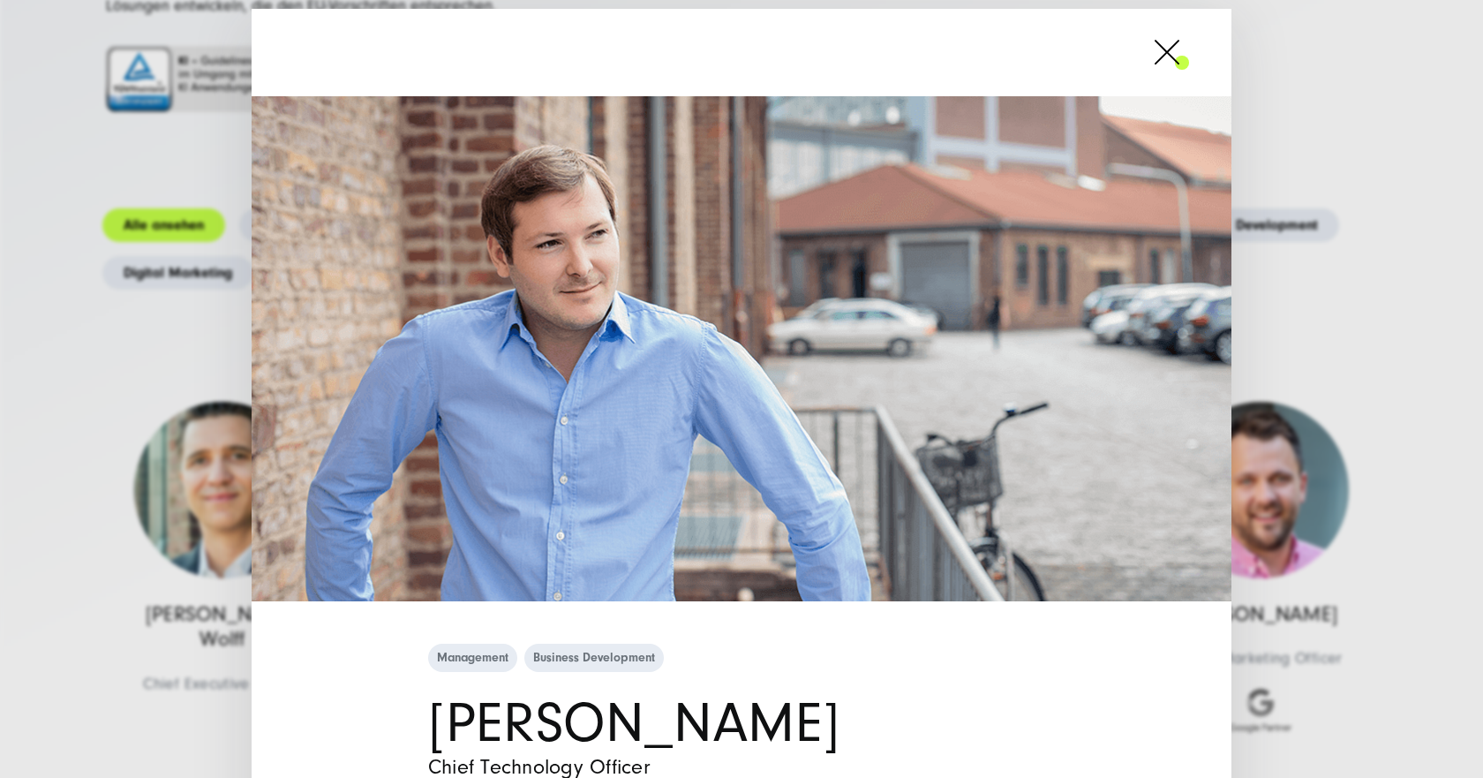
click at [1189, 59] on span at bounding box center [1189, 52] width 0 height 44
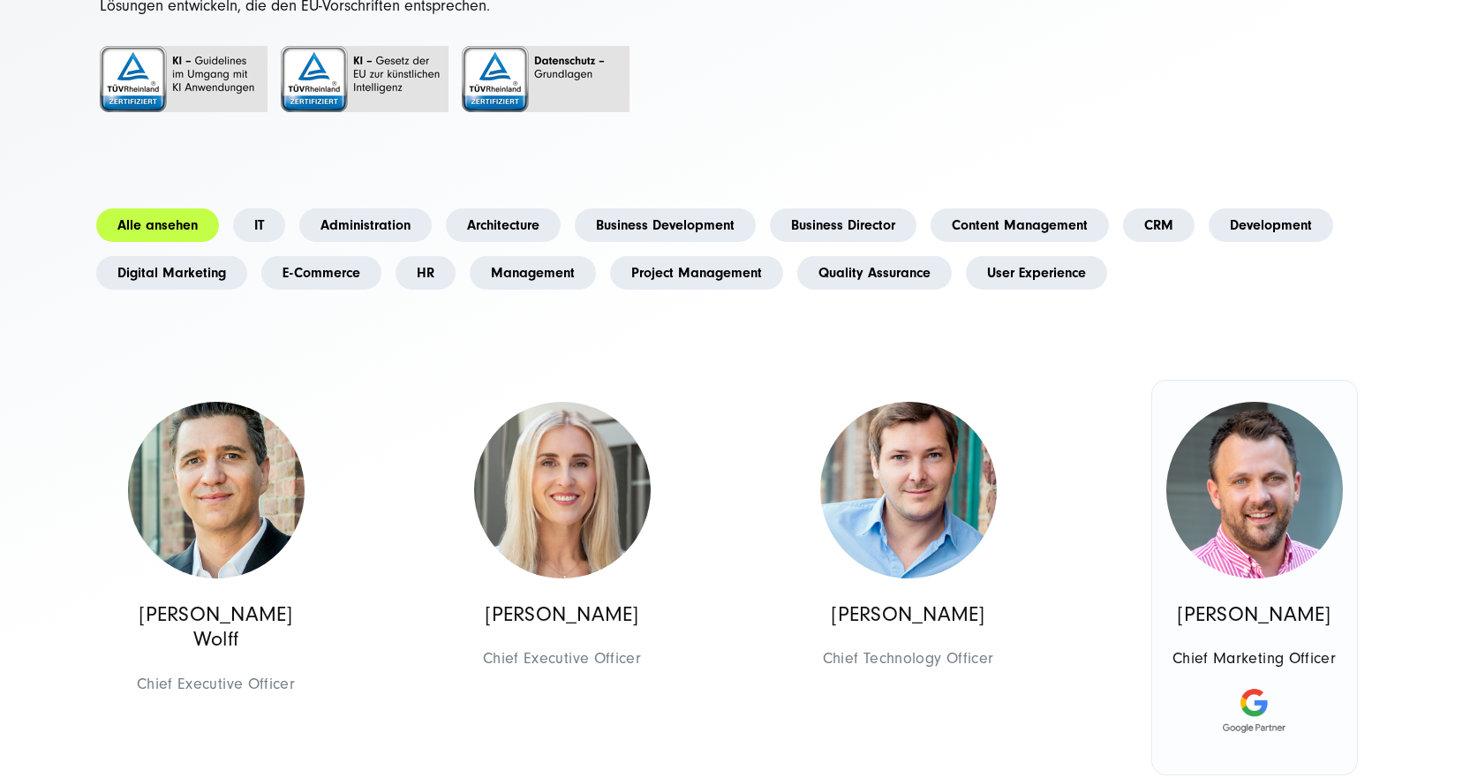
click at [1272, 526] on img at bounding box center [1254, 490] width 177 height 177
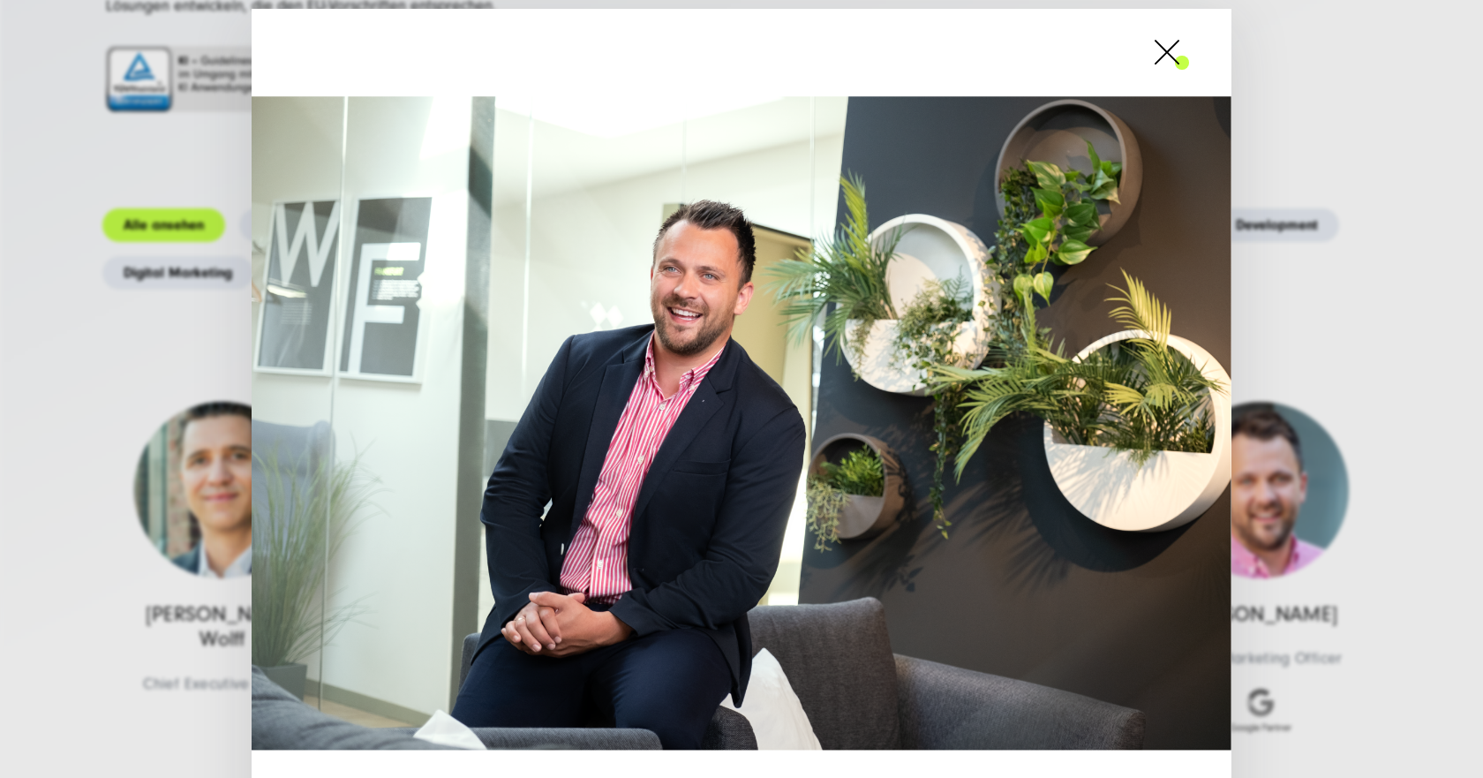
click at [1189, 60] on span at bounding box center [1189, 52] width 0 height 44
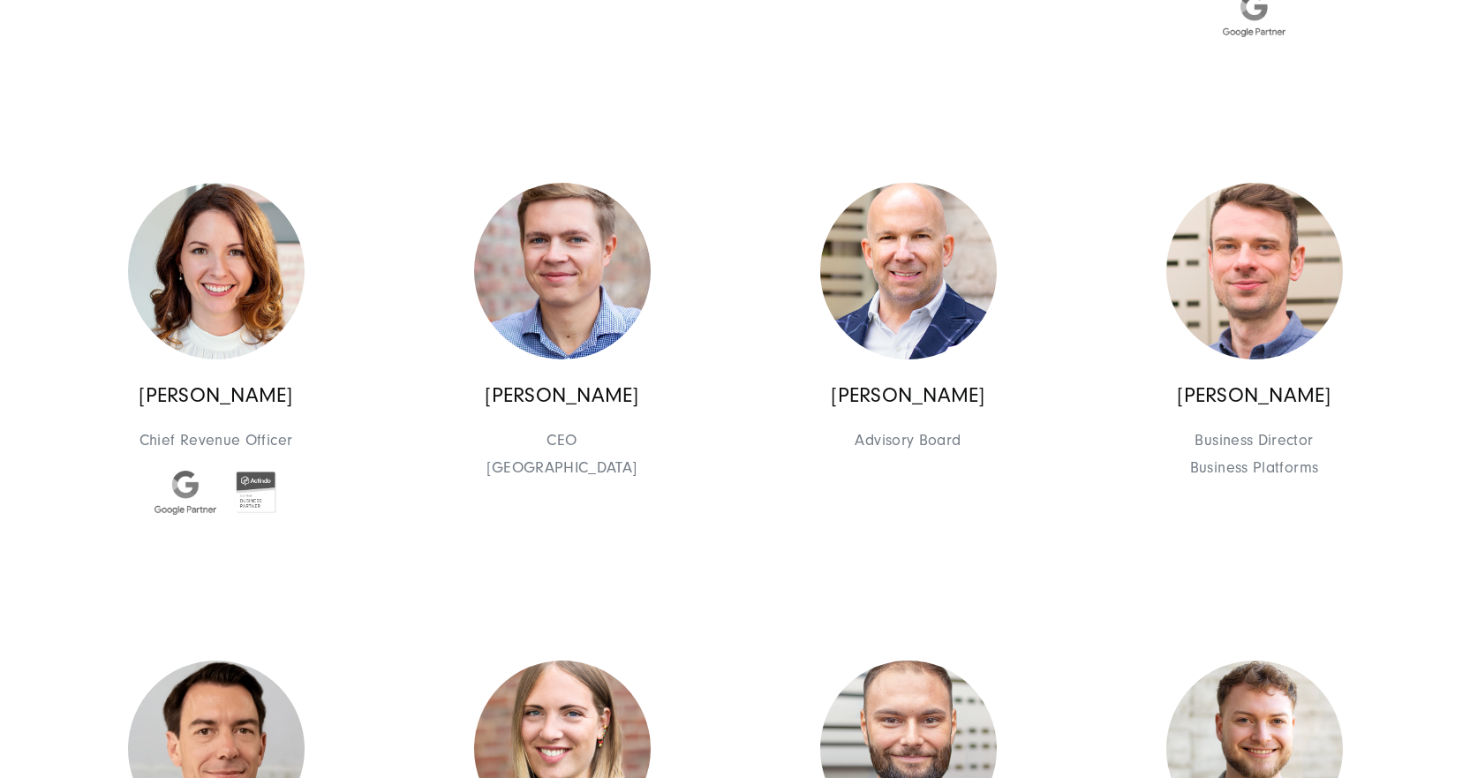
scroll to position [1059, 0]
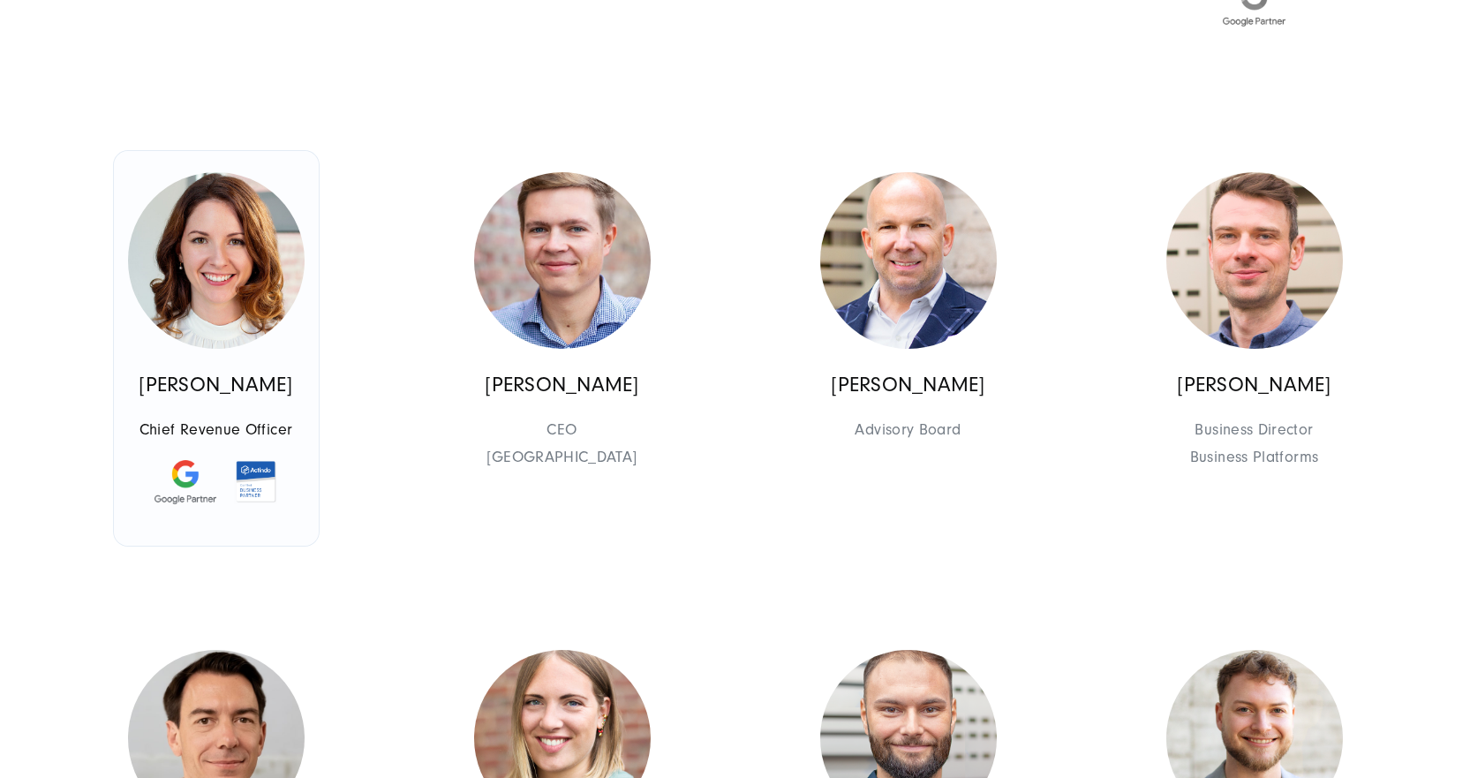
click at [201, 283] on img at bounding box center [216, 260] width 177 height 177
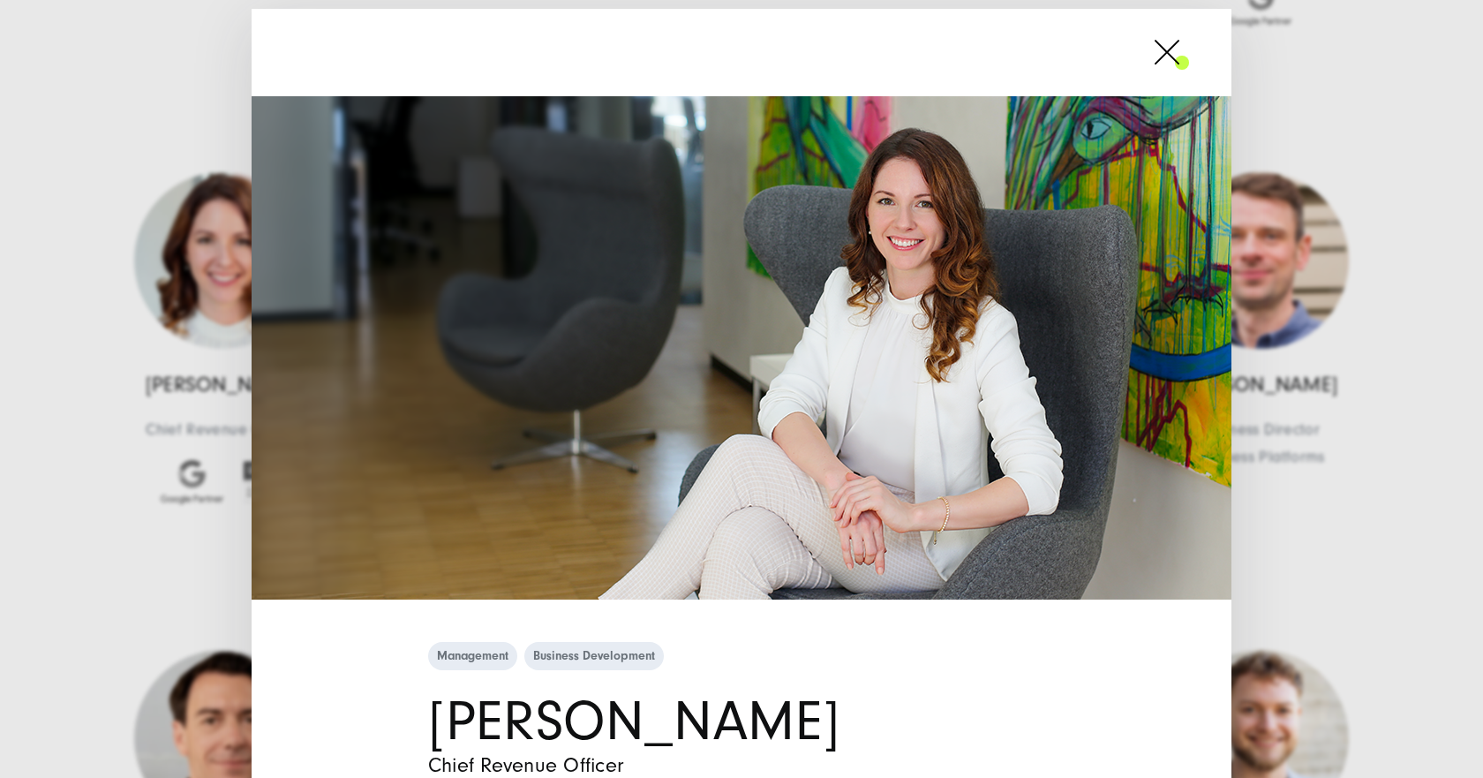
click at [1189, 63] on span at bounding box center [1189, 52] width 0 height 44
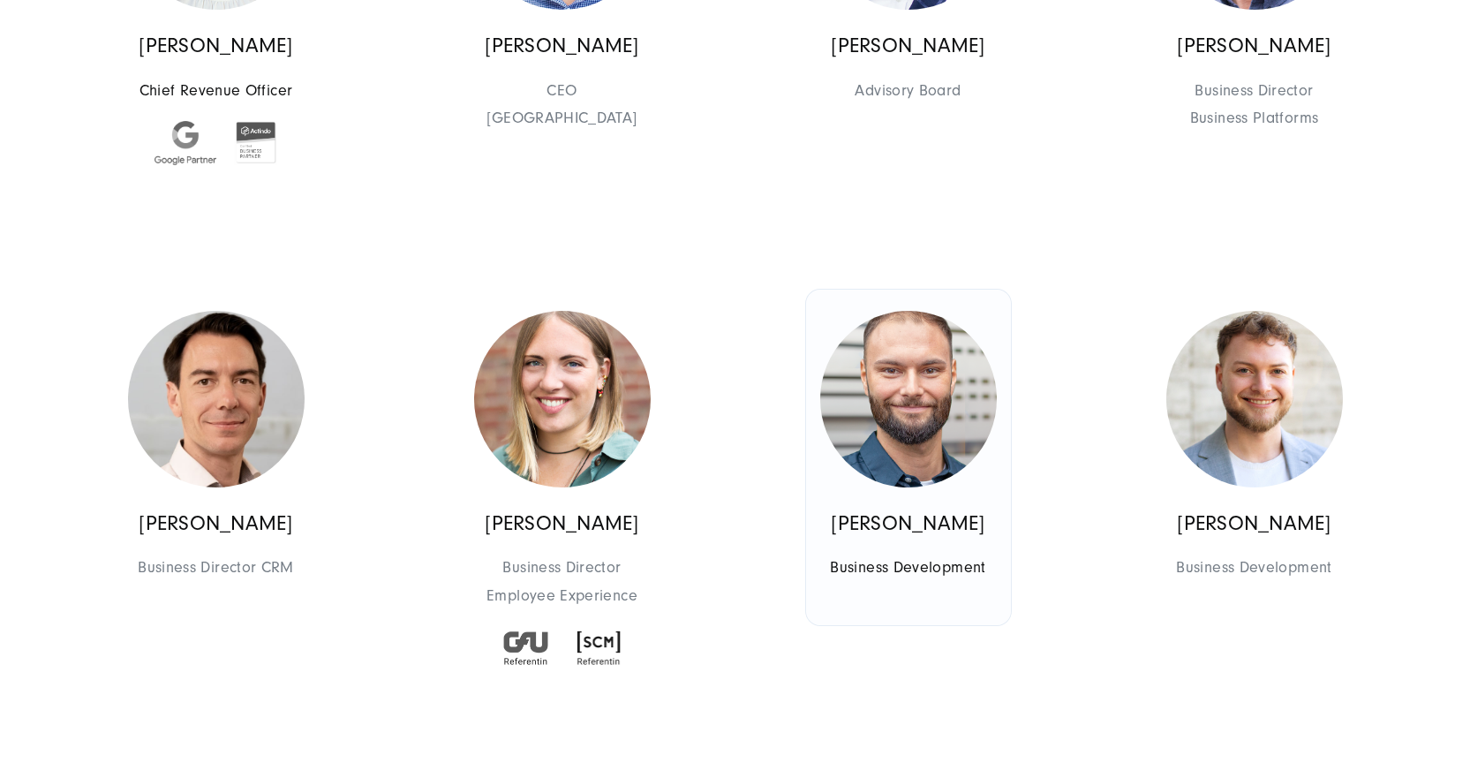
scroll to position [1501, 0]
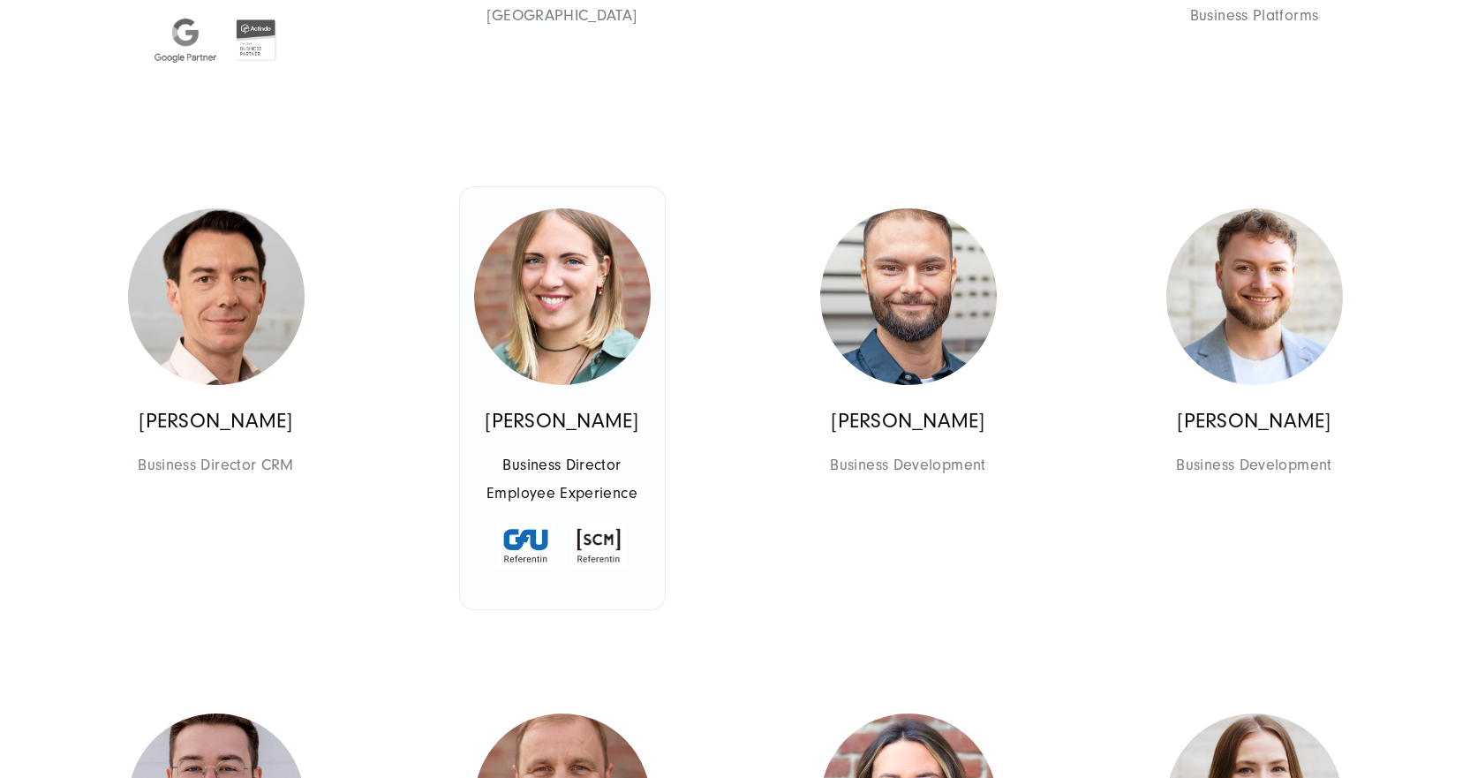
click at [554, 320] on img at bounding box center [562, 296] width 177 height 177
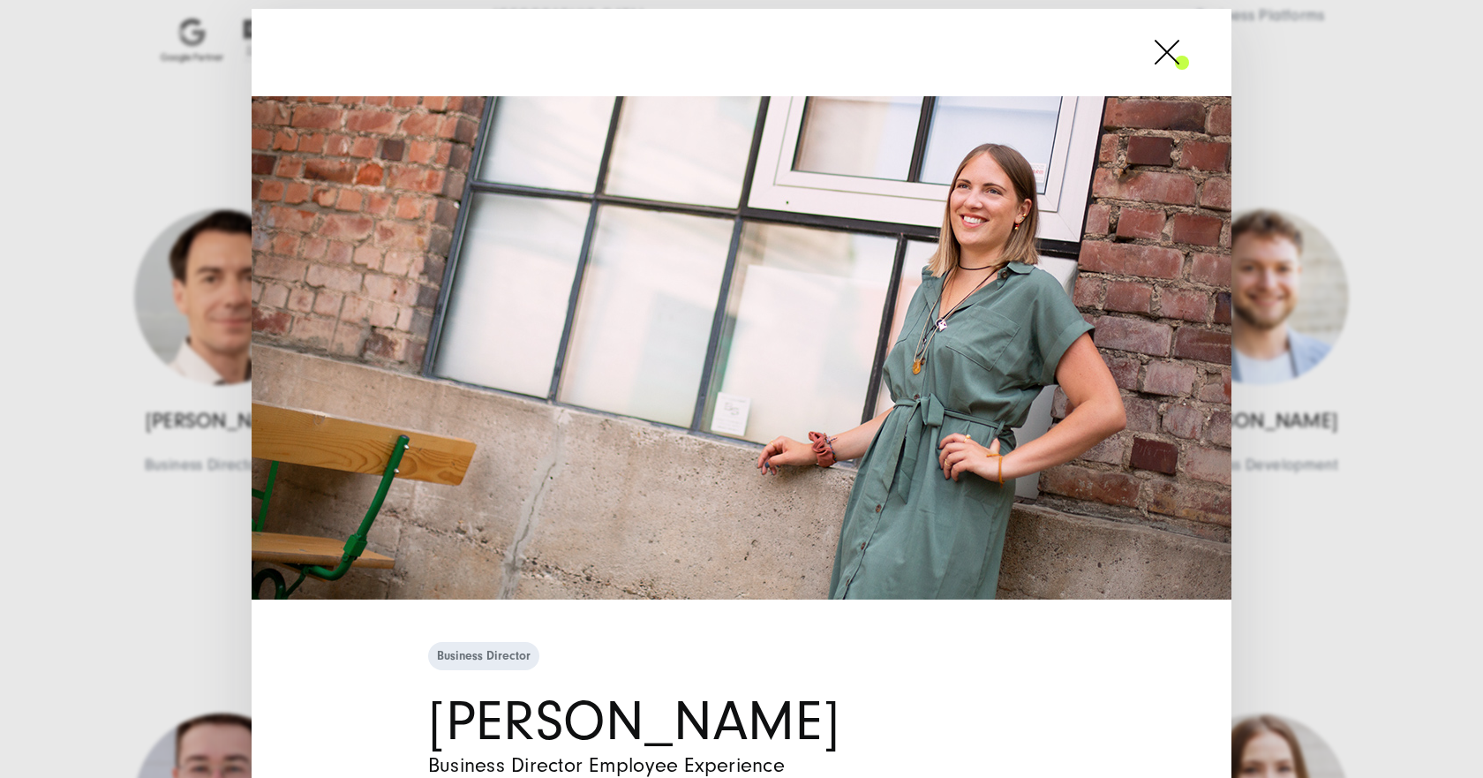
click at [1189, 60] on span at bounding box center [1189, 52] width 0 height 44
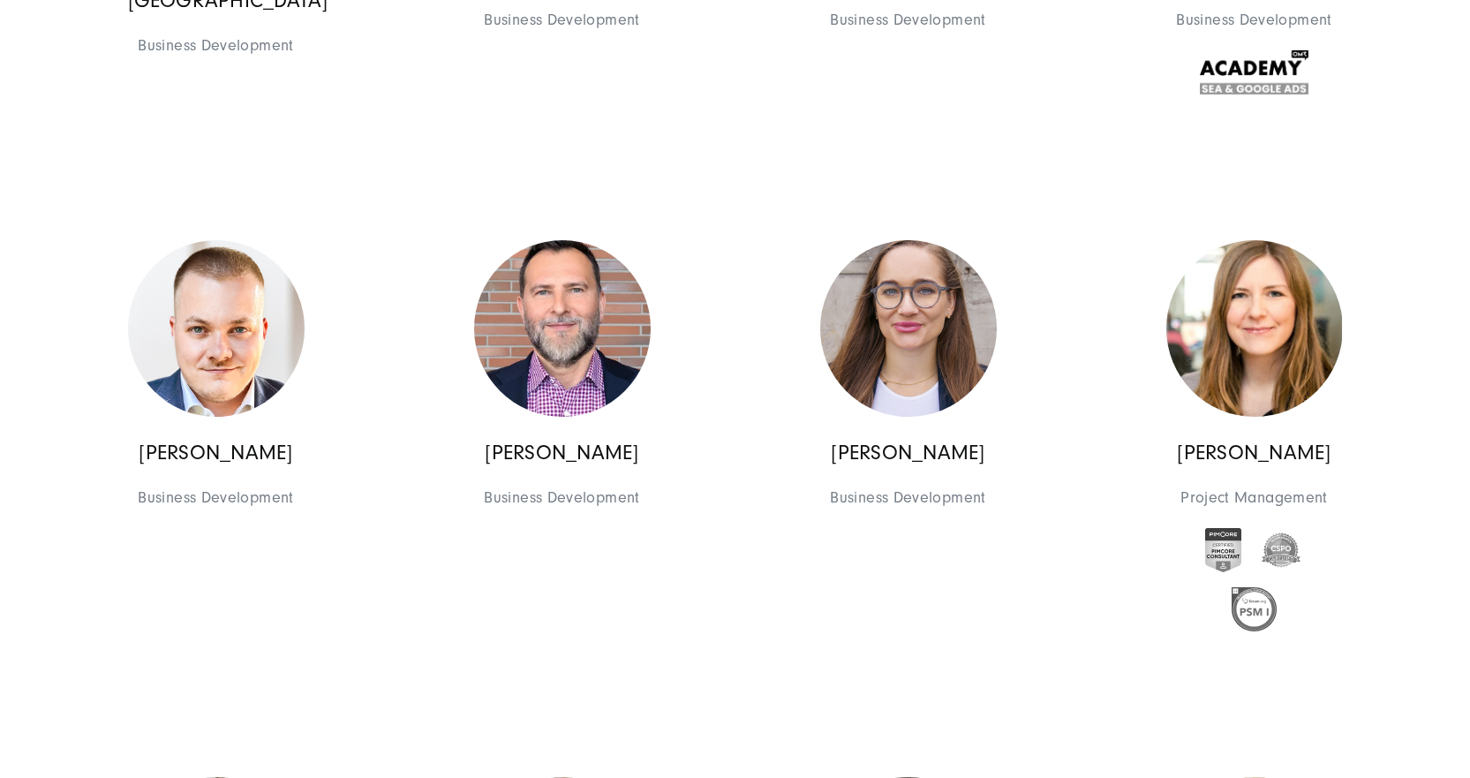
scroll to position [2472, 0]
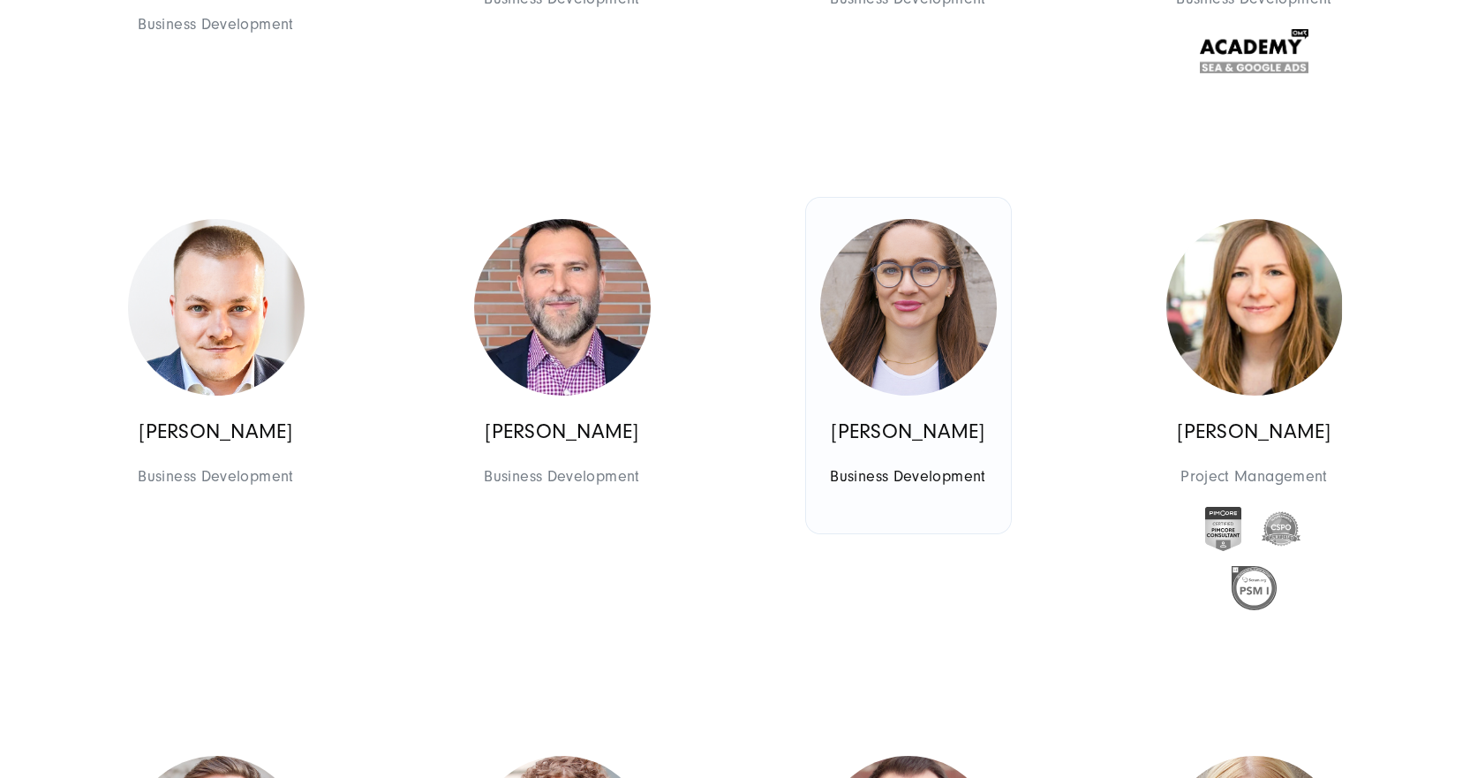
click at [885, 322] on img at bounding box center [908, 307] width 177 height 177
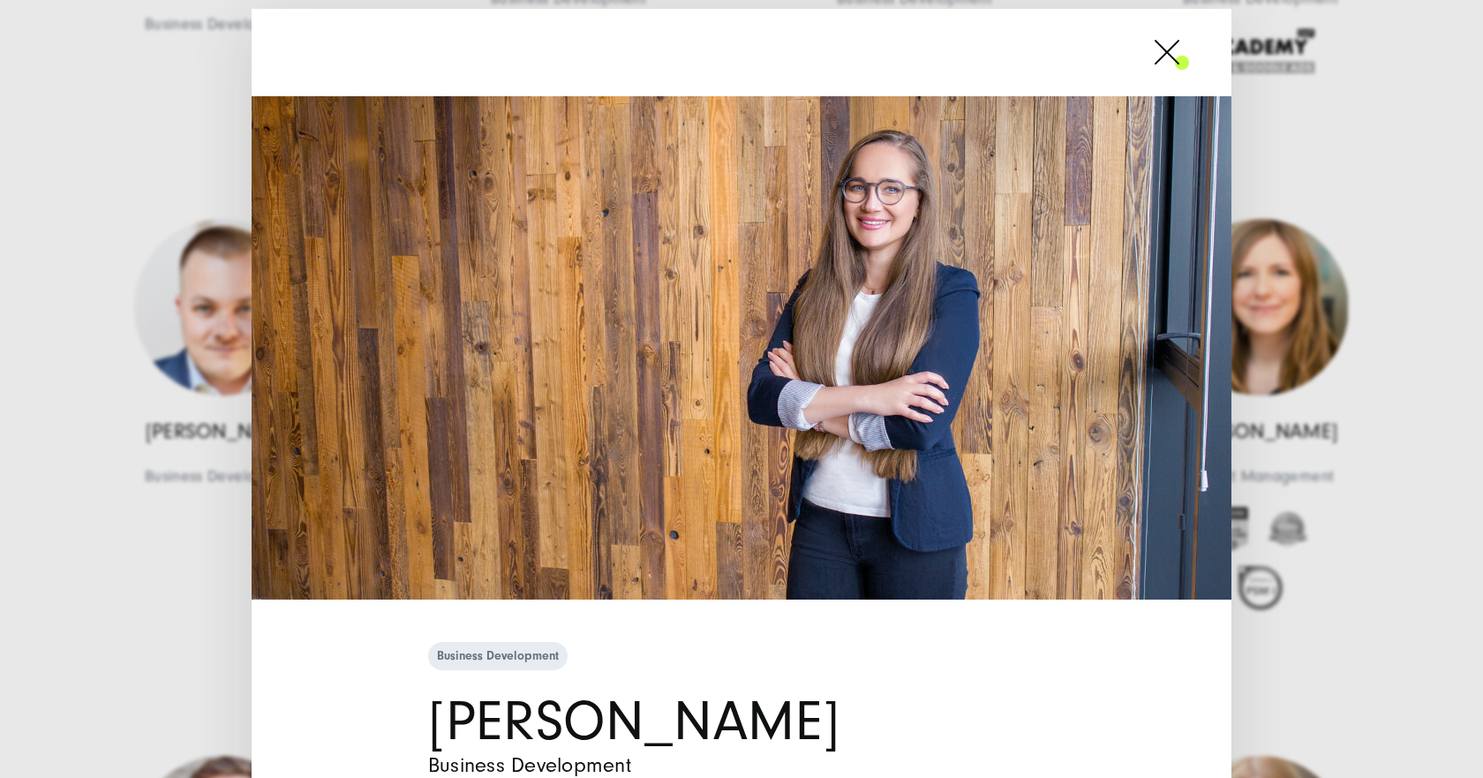
click at [1189, 54] on span at bounding box center [1189, 52] width 0 height 44
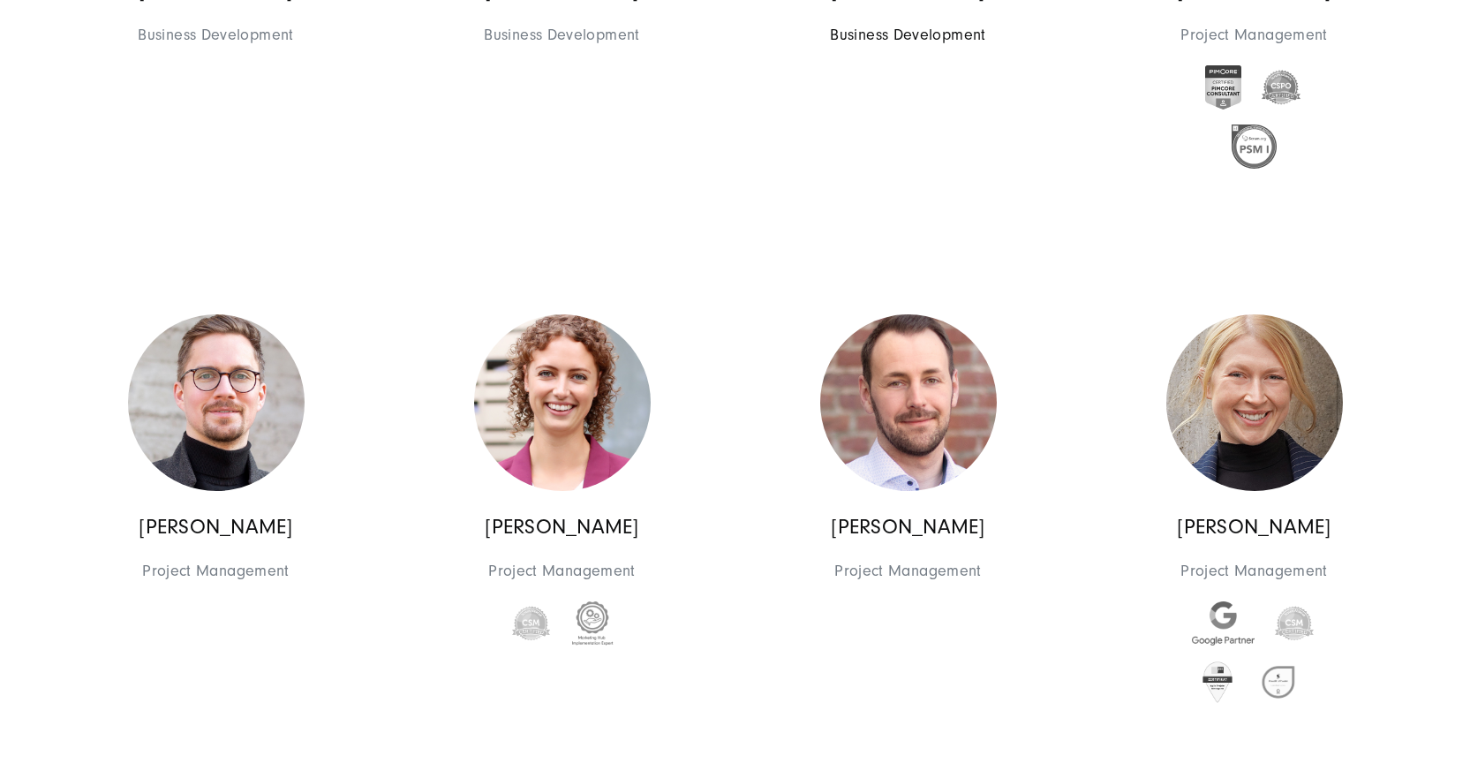
scroll to position [3002, 0]
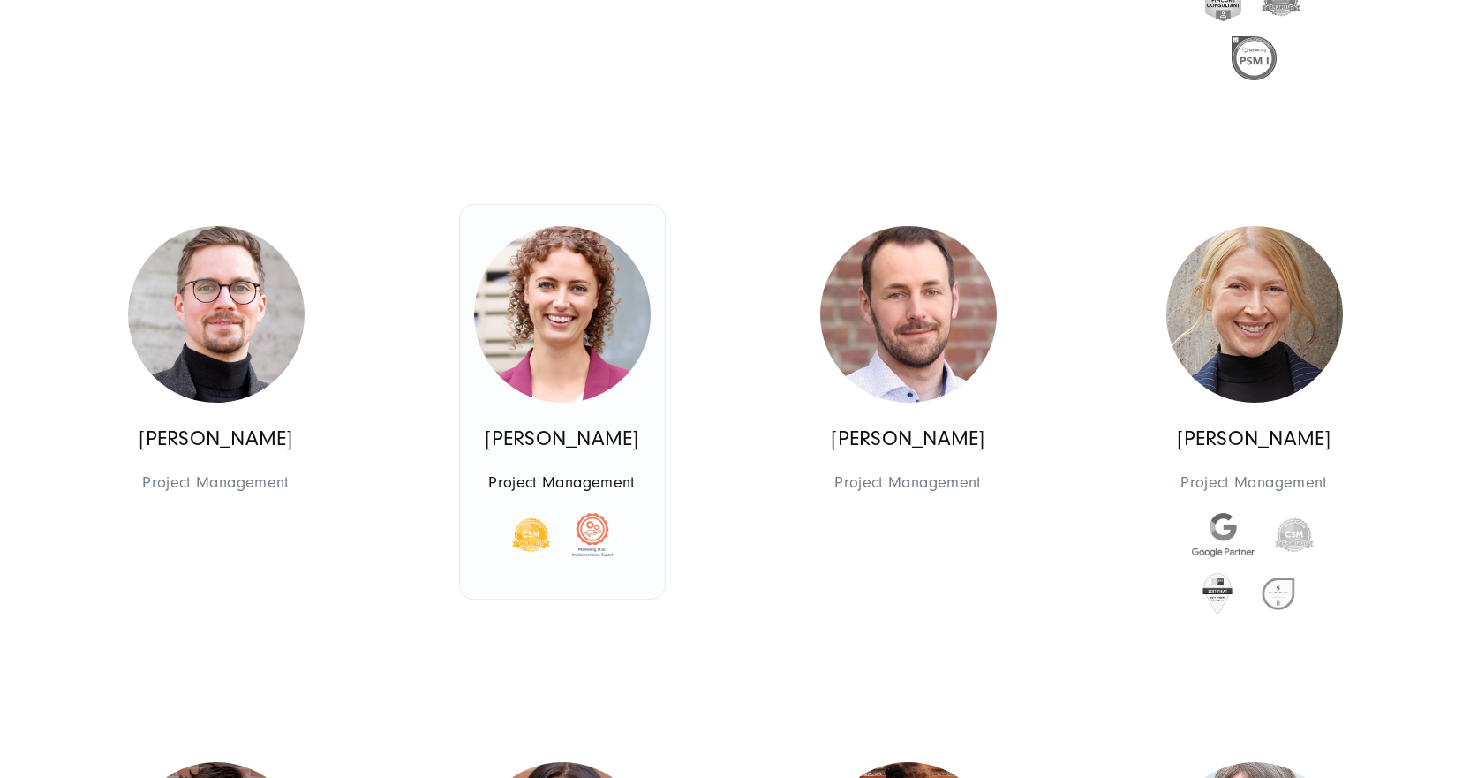
click at [574, 331] on img at bounding box center [562, 314] width 177 height 177
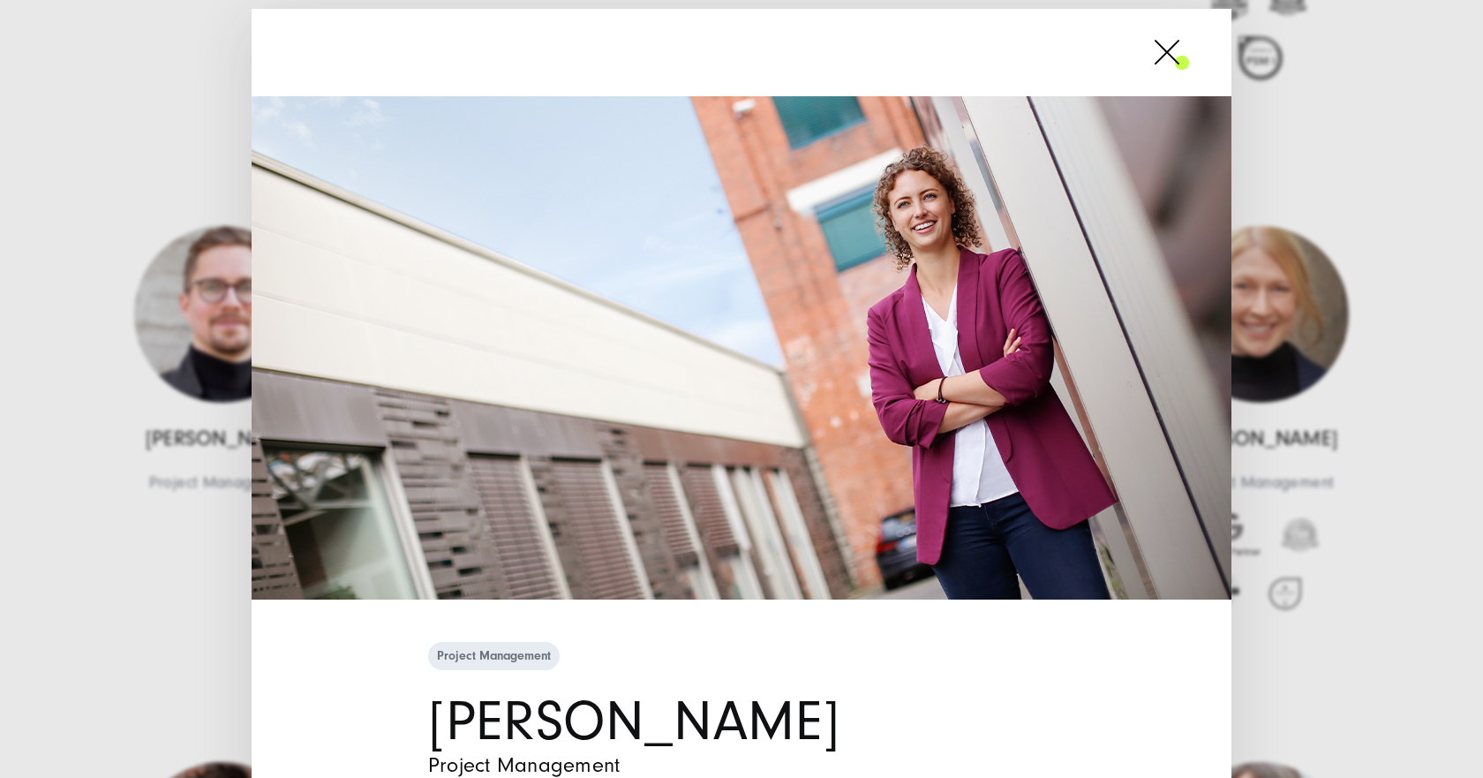
click at [1189, 62] on span at bounding box center [1189, 52] width 0 height 44
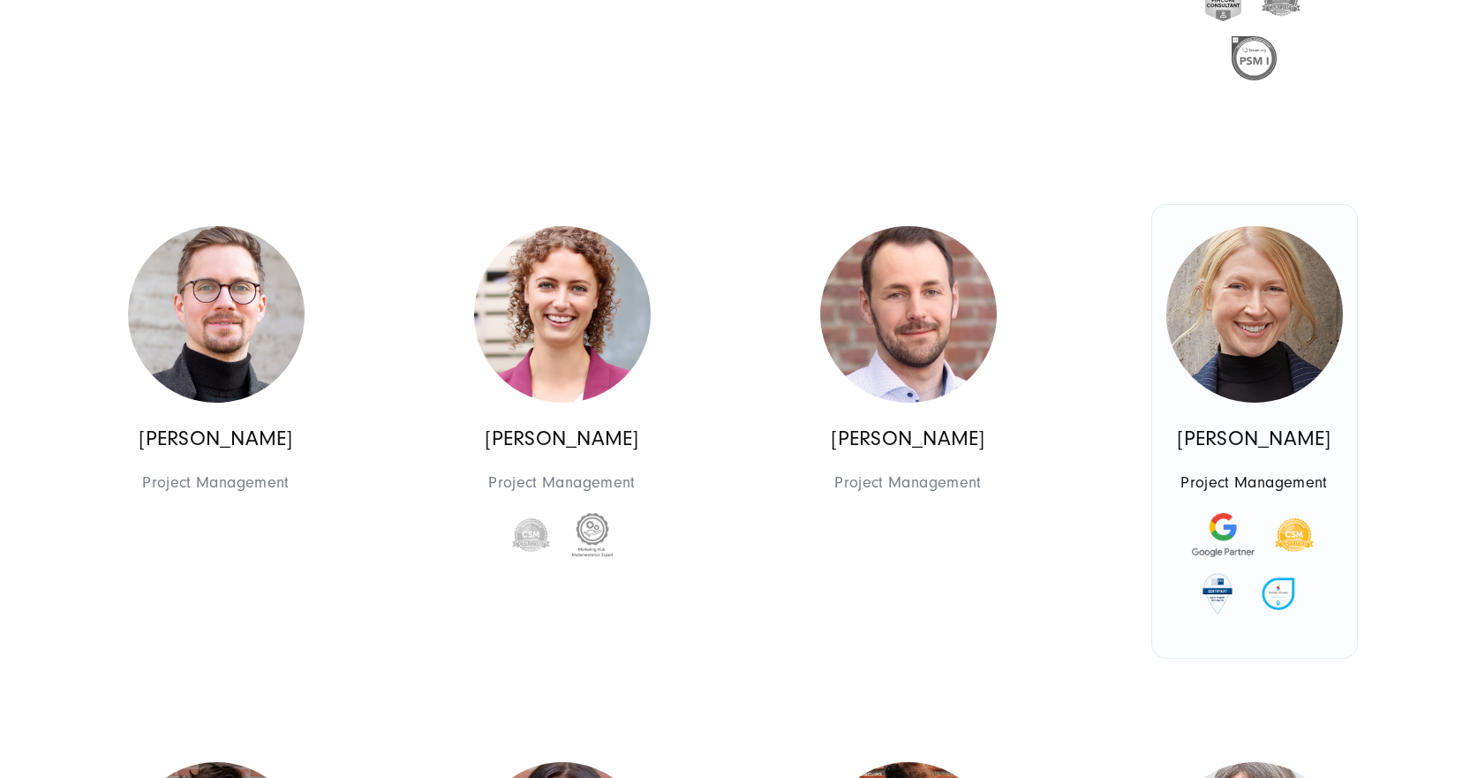
click at [1251, 353] on img at bounding box center [1254, 314] width 177 height 177
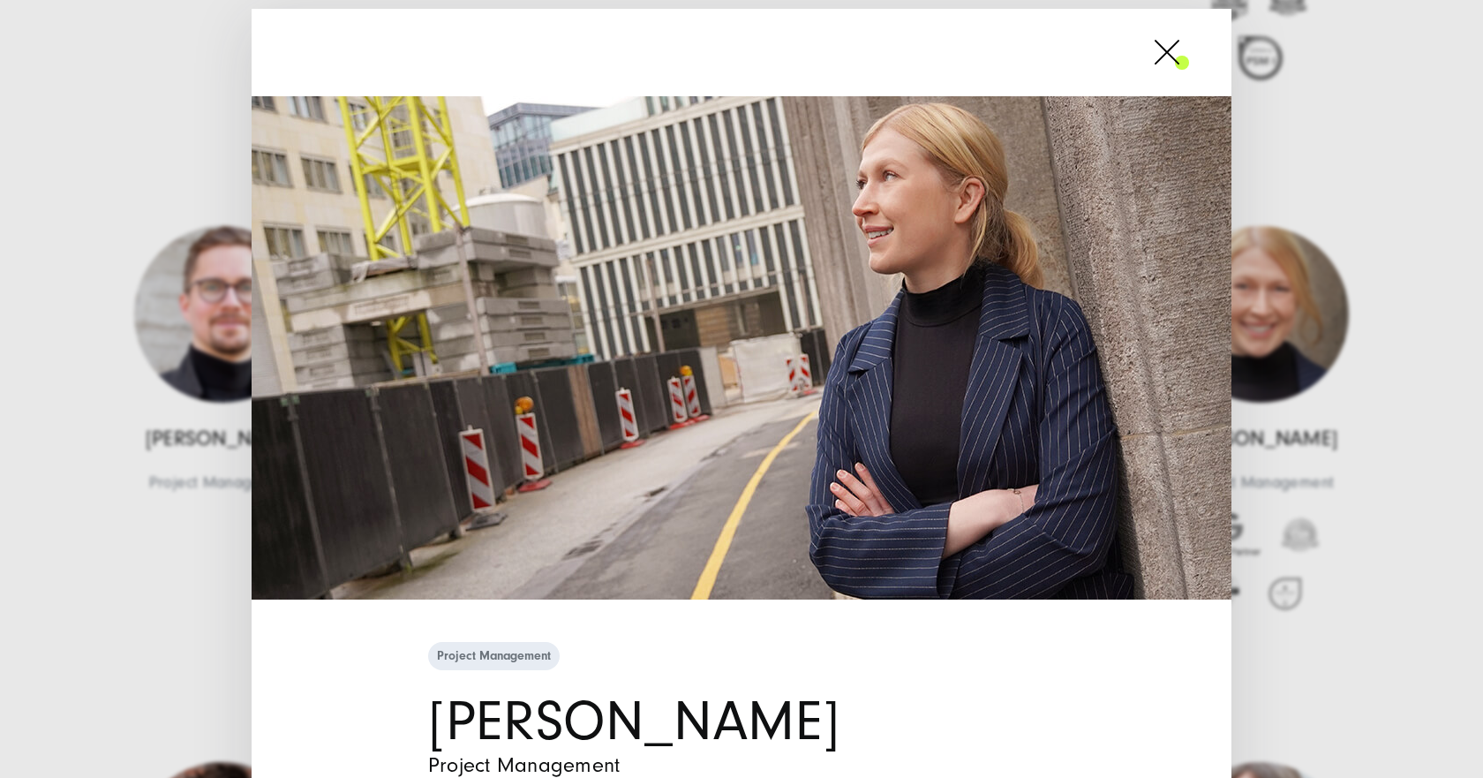
click at [1189, 55] on span at bounding box center [1189, 52] width 0 height 44
